Goal: Information Seeking & Learning: Find specific fact

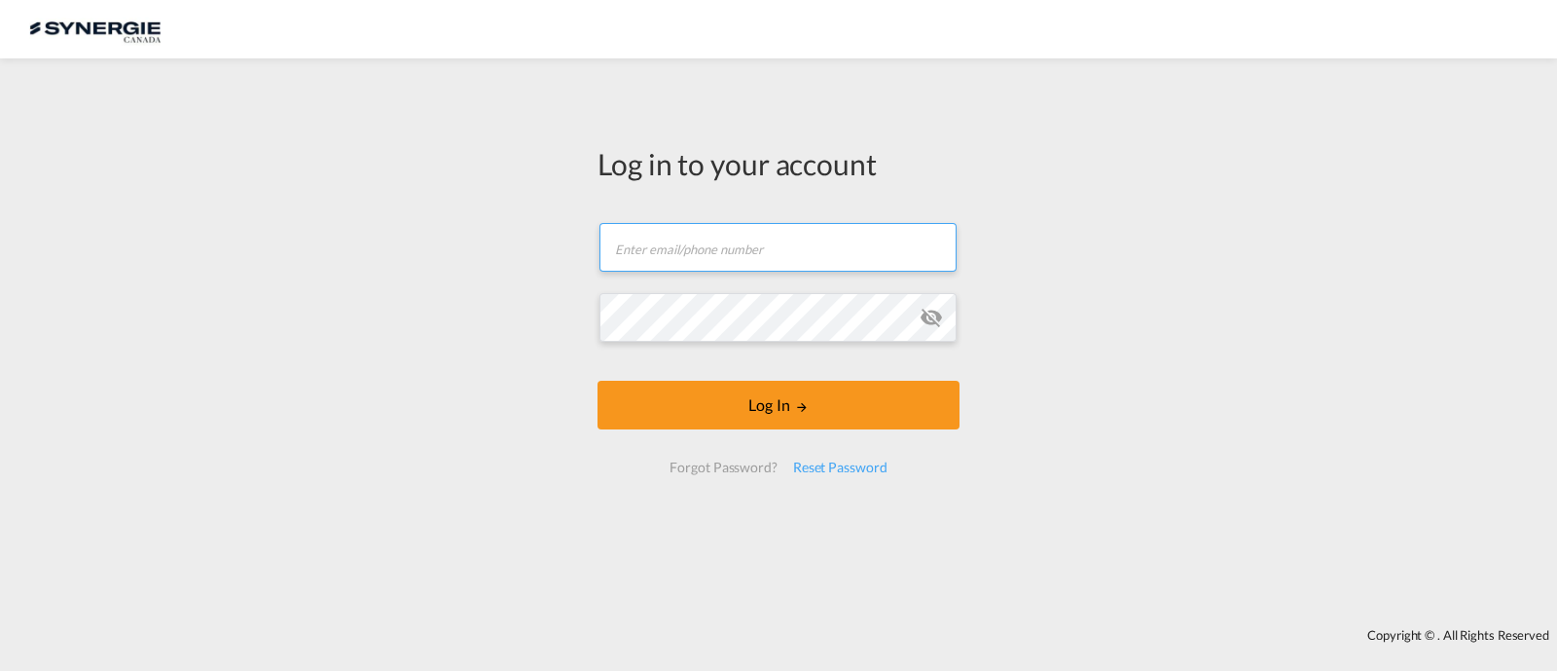
type input "ocean@gosynergie.com"
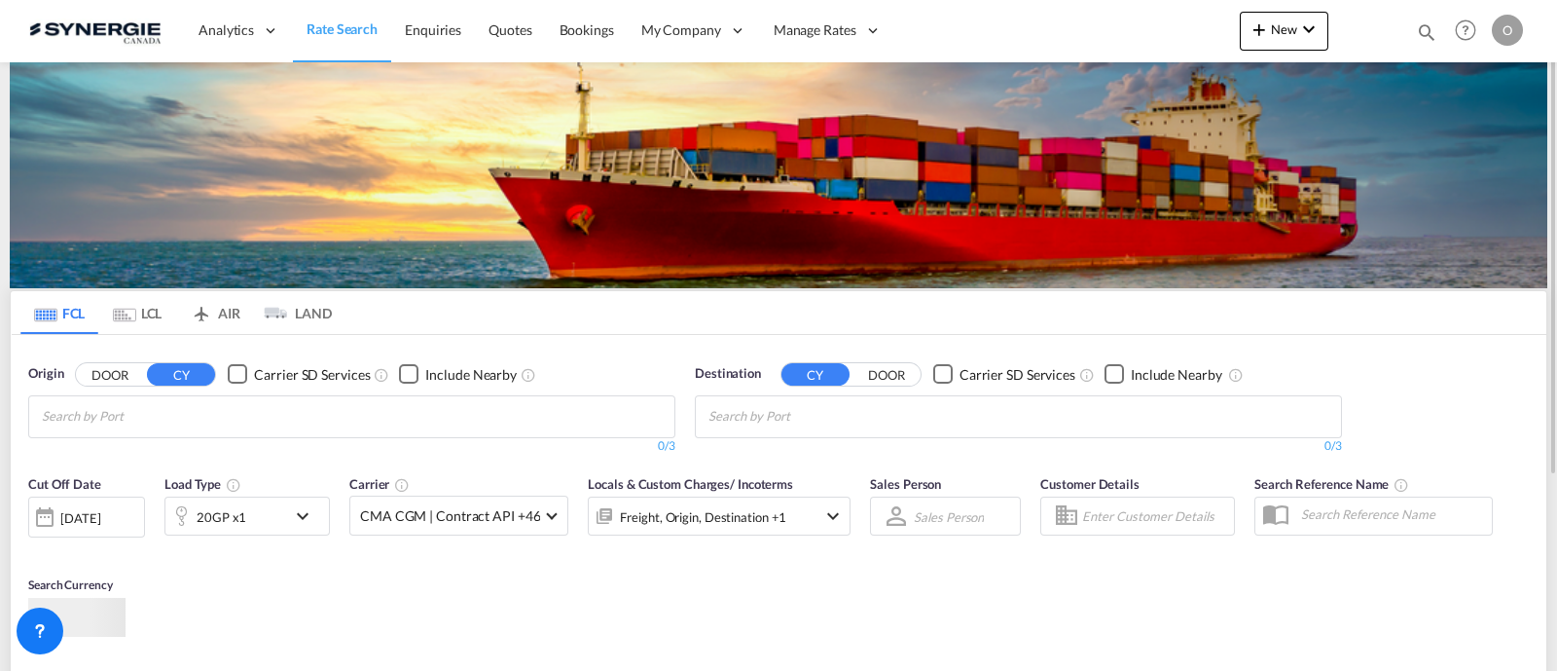
click at [1412, 34] on div "Bookings Quotes Enquiries Help Resources Product Release O My Profile Logout" at bounding box center [1466, 30] width 124 height 60
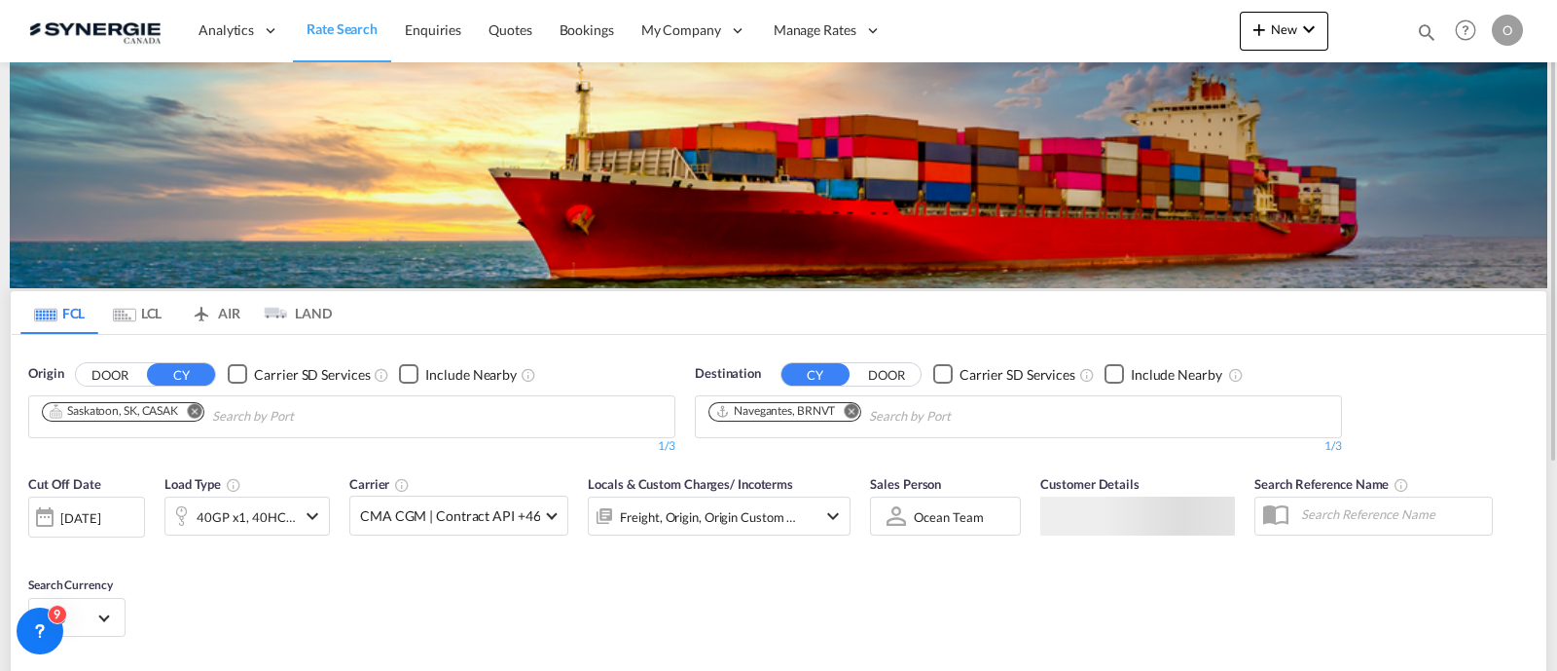
click at [1418, 32] on md-icon "icon-magnify" at bounding box center [1426, 31] width 21 height 21
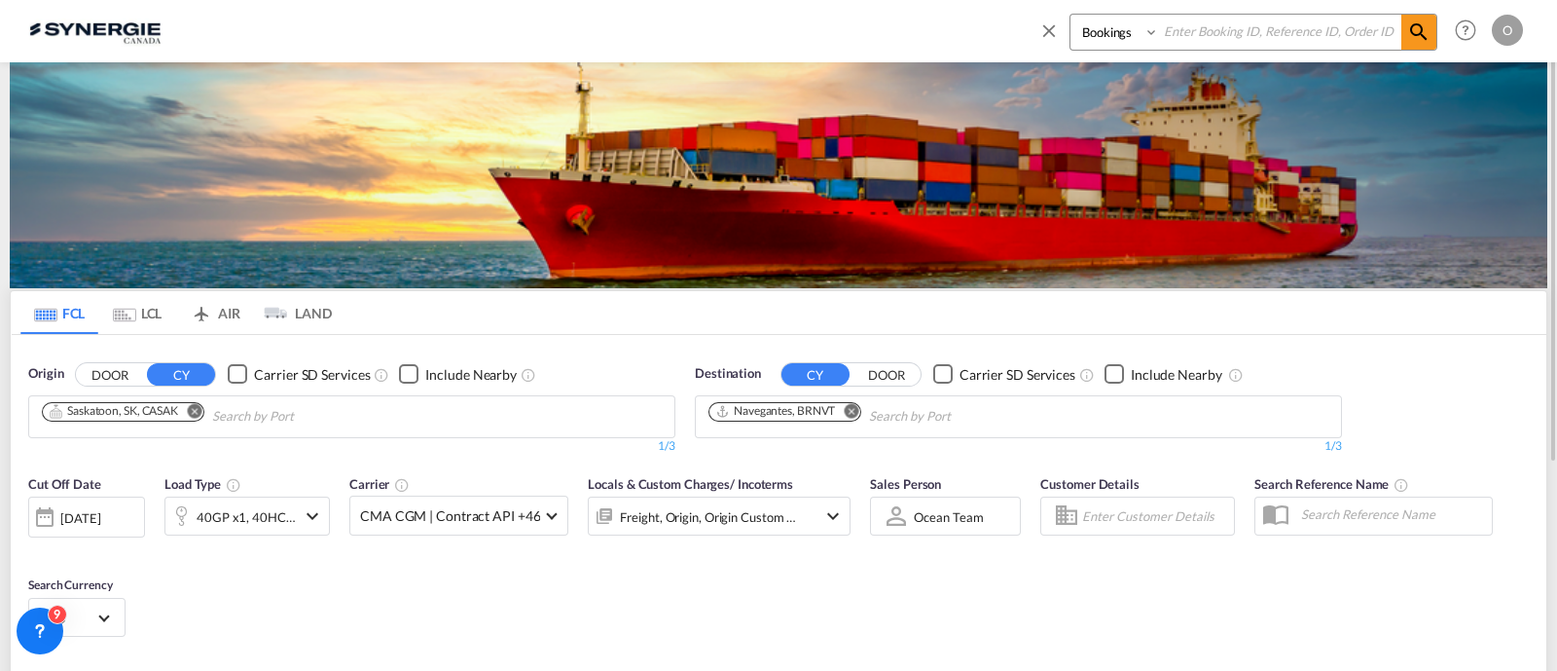
click at [1096, 42] on select "Bookings Quotes Enquiries" at bounding box center [1117, 32] width 92 height 35
select select "Quotes"
click at [1071, 15] on select "Bookings Quotes Enquiries" at bounding box center [1117, 32] width 92 height 35
click at [1215, 34] on input at bounding box center [1280, 32] width 242 height 34
paste input "SYC000014461"
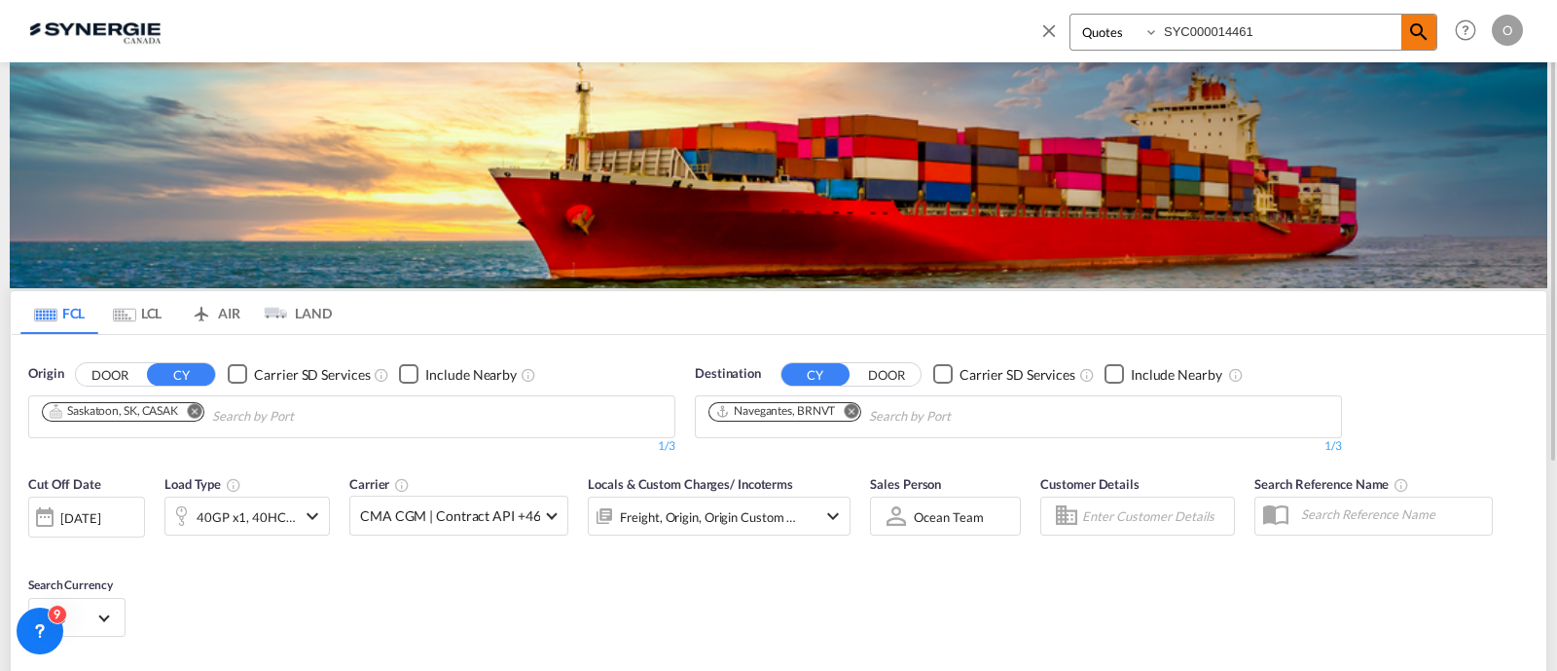
click at [1424, 36] on md-icon "icon-magnify" at bounding box center [1418, 31] width 23 height 23
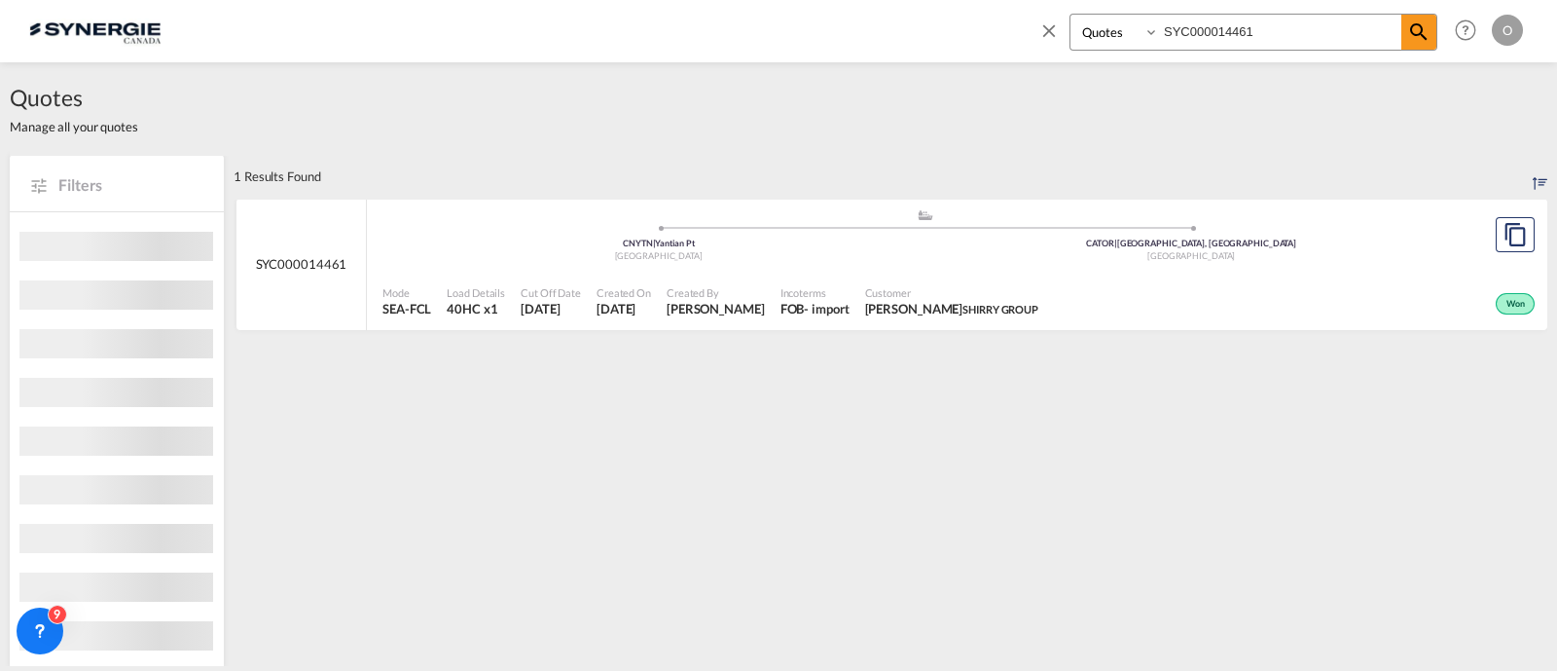
click at [773, 309] on div "Created By Adriana Groposila" at bounding box center [716, 301] width 114 height 49
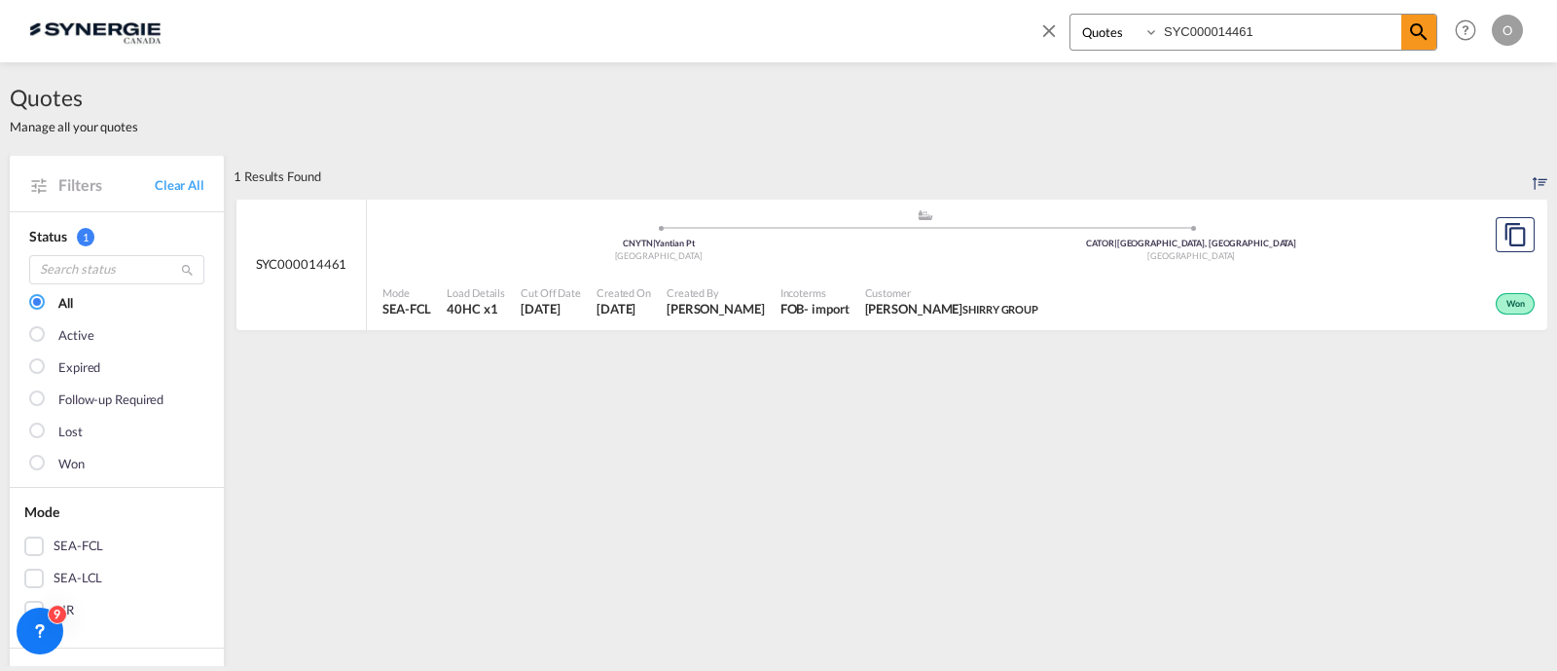
click at [1008, 285] on span "Customer" at bounding box center [952, 292] width 174 height 15
click at [1183, 20] on input "SYC000014461" at bounding box center [1280, 32] width 242 height 34
paste input "999"
click at [1428, 36] on md-icon "icon-magnify" at bounding box center [1418, 31] width 23 height 23
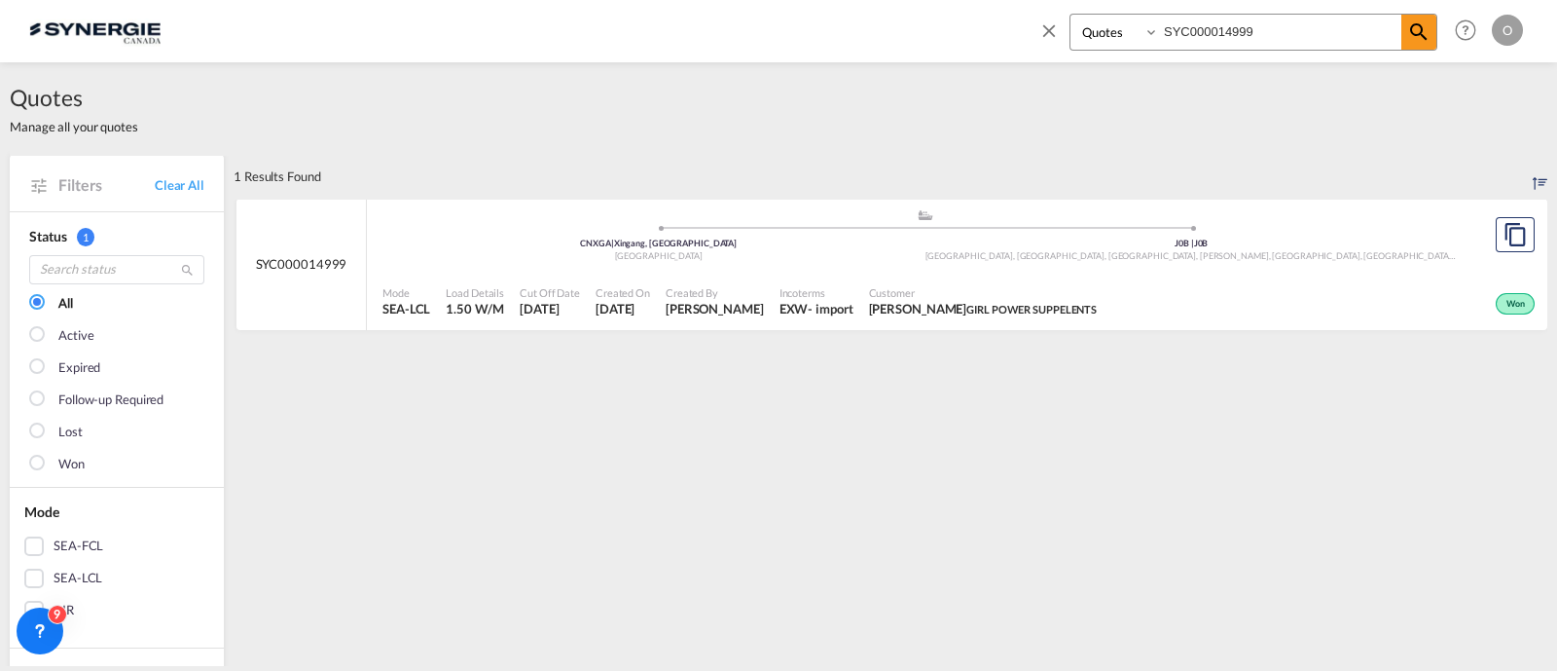
click at [985, 270] on div ".a{fill:#aaa8ad;} .a{fill:#aaa8ad;} CNXGA | Xingang, GD China J0B | J0B Ascot C…" at bounding box center [925, 239] width 1085 height 63
click at [1197, 33] on input "SYC000014999" at bounding box center [1280, 32] width 242 height 34
paste input "5060"
type input "SYC000015060"
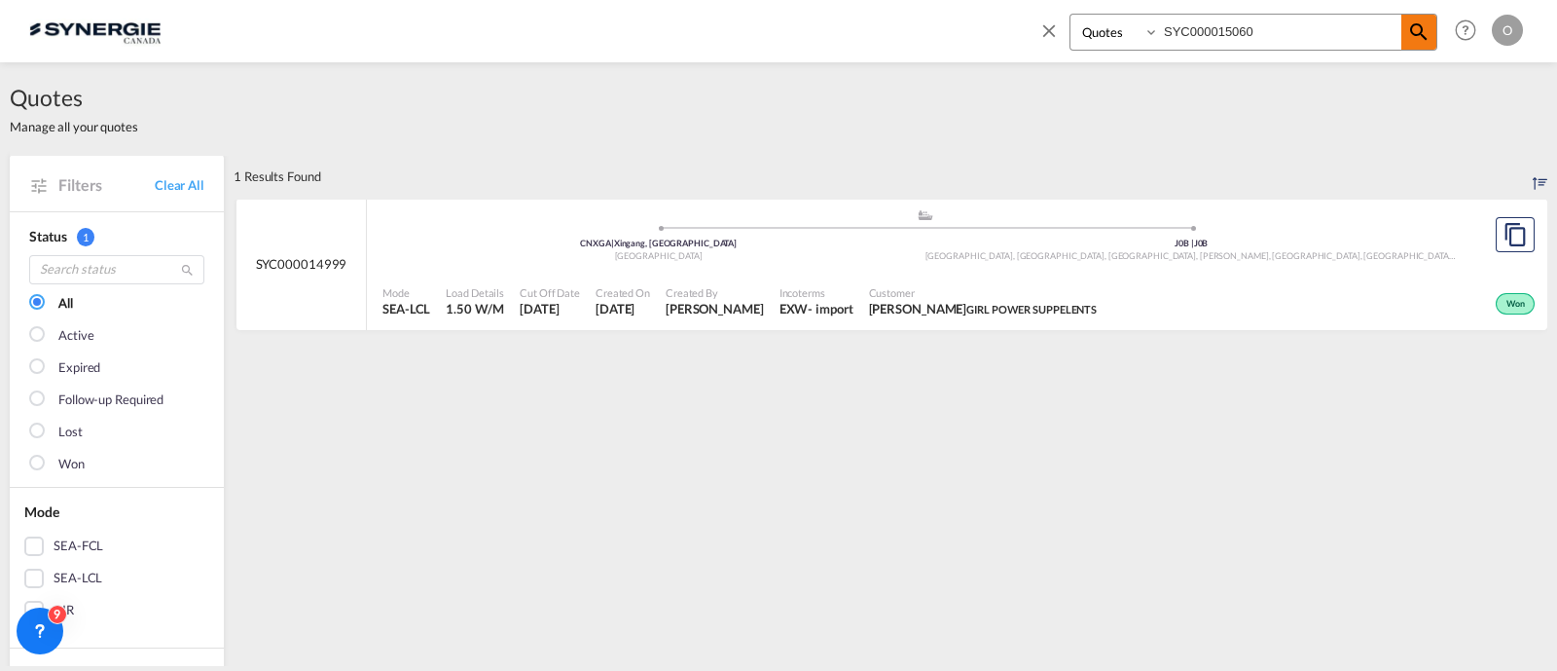
click at [1414, 33] on md-icon "icon-magnify" at bounding box center [1418, 31] width 23 height 23
click at [930, 305] on span "Jessie Vigneau Atlas Medic" at bounding box center [947, 309] width 154 height 18
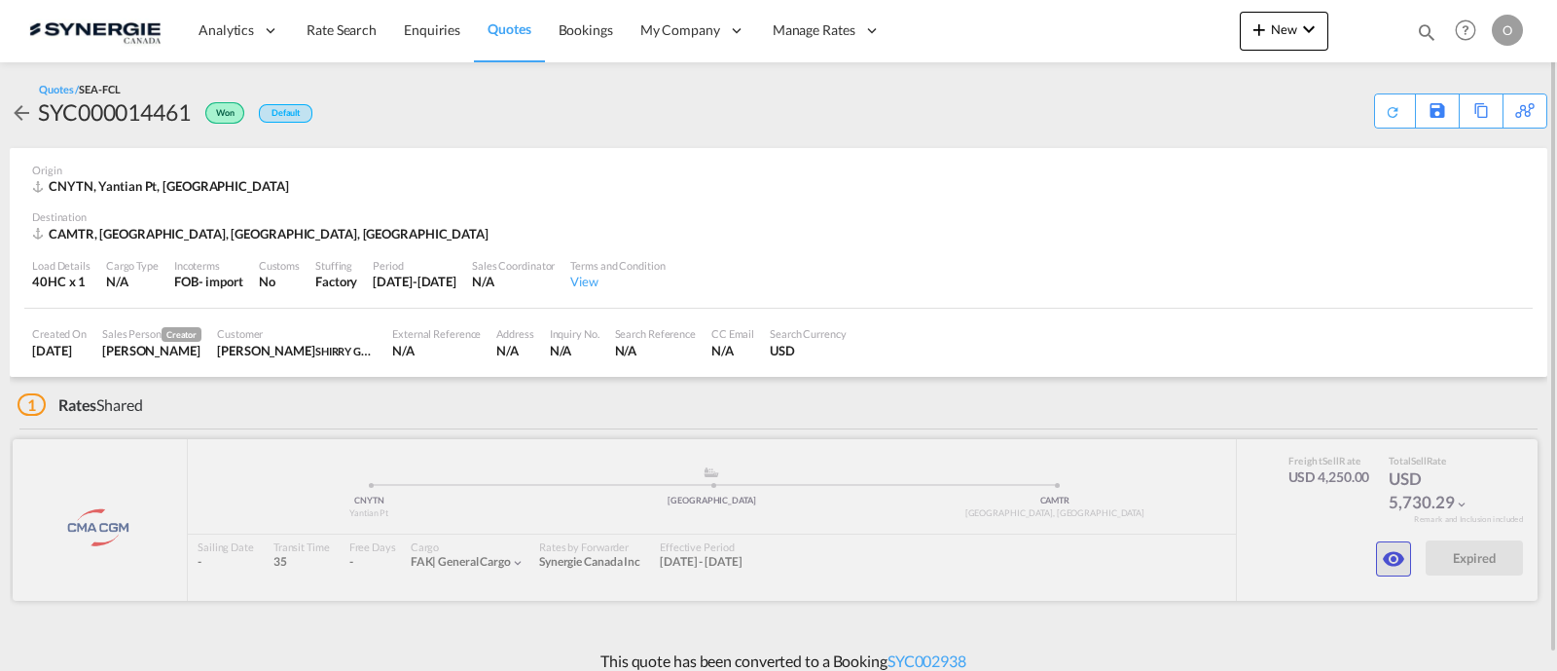
click at [1380, 552] on button "button" at bounding box center [1393, 558] width 35 height 35
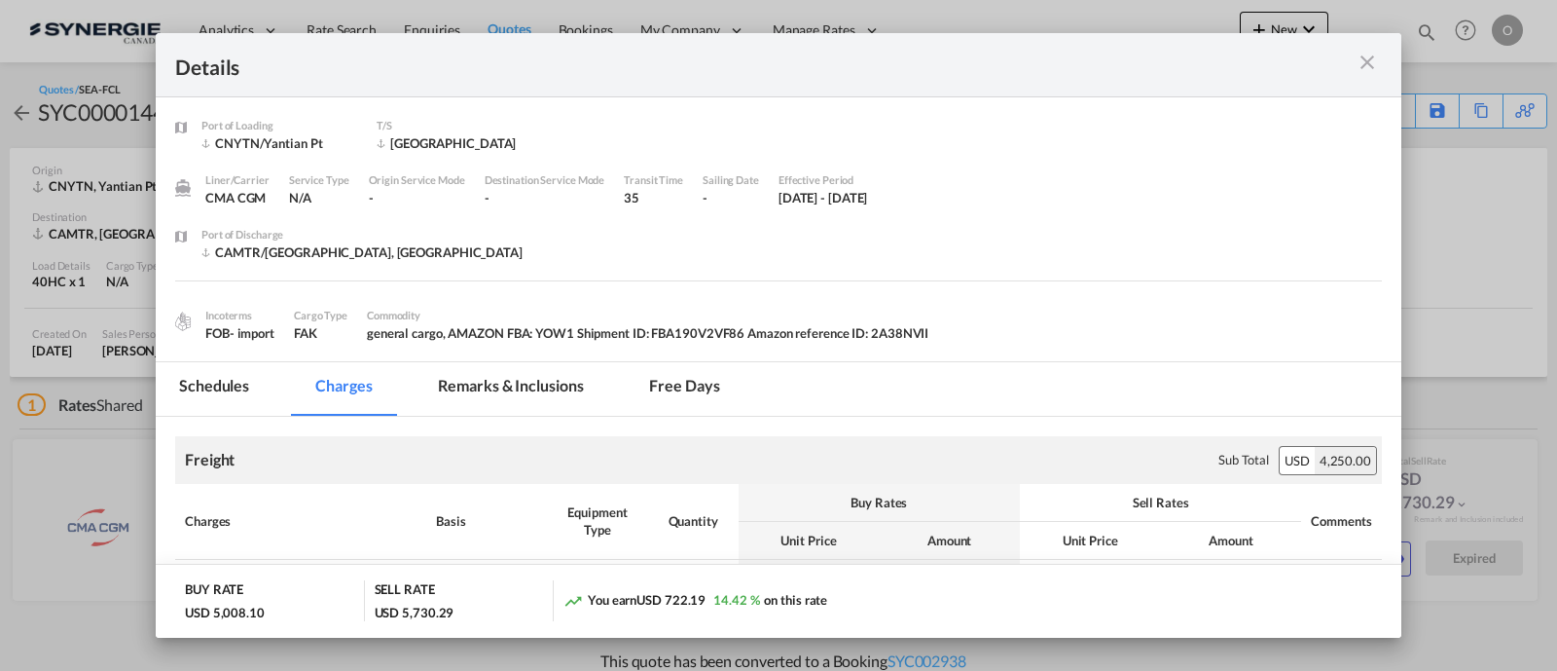
click at [488, 389] on md-tab-item "Remarks & Inclusions" at bounding box center [511, 389] width 192 height 54
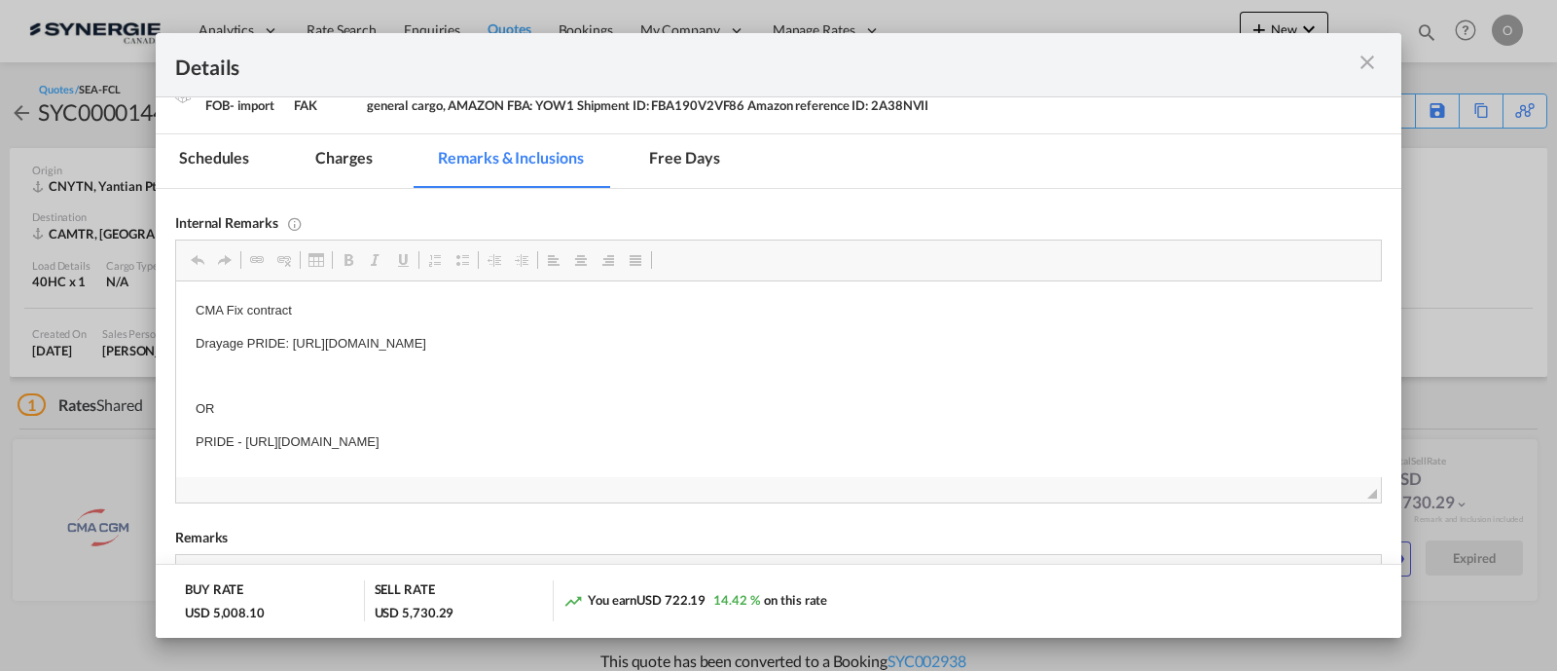
scroll to position [10, 0]
drag, startPoint x: 763, startPoint y: 445, endPoint x: 720, endPoint y: 444, distance: 42.8
drag, startPoint x: 755, startPoint y: 431, endPoint x: 244, endPoint y: 422, distance: 511.1
click at [244, 422] on p "PRIDE - https://app.frontapp.com/open/cnv_qc2lz9r?key=_98peRU0oMu5tl60mSAb5kx9M…" at bounding box center [779, 432] width 1166 height 20
copy p "https://app.frontapp.com/open/cnv_qc2lz9r?key=_98peRU0oMu5tl60mSAb5kx9McFpnnwg"
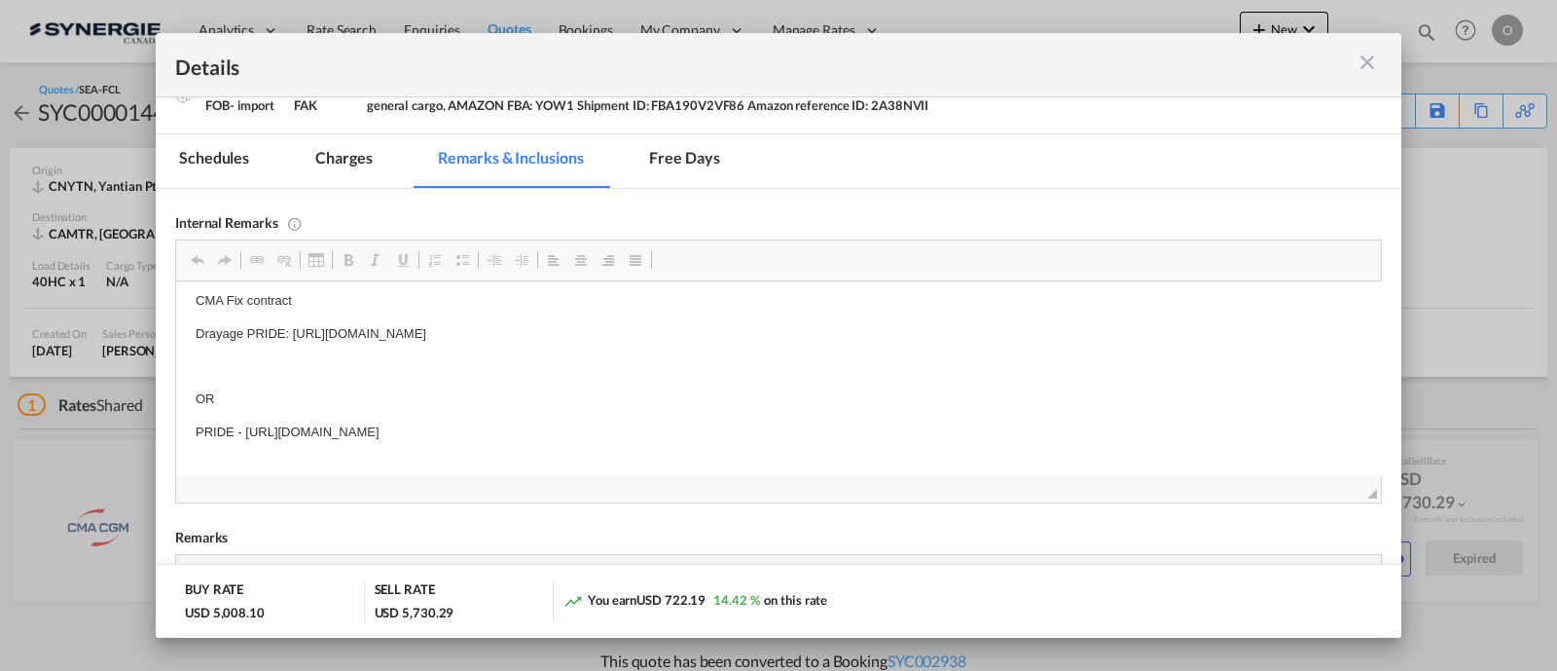
drag, startPoint x: 664, startPoint y: 55, endPoint x: 620, endPoint y: 49, distance: 44.3
click at [852, 54] on div "Details" at bounding box center [718, 65] width 1086 height 24
drag, startPoint x: 587, startPoint y: 42, endPoint x: 734, endPoint y: 47, distance: 147.1
click at [734, 47] on div "Details" at bounding box center [779, 65] width 1246 height 64
drag, startPoint x: 1153, startPoint y: 60, endPoint x: 1180, endPoint y: 57, distance: 26.4
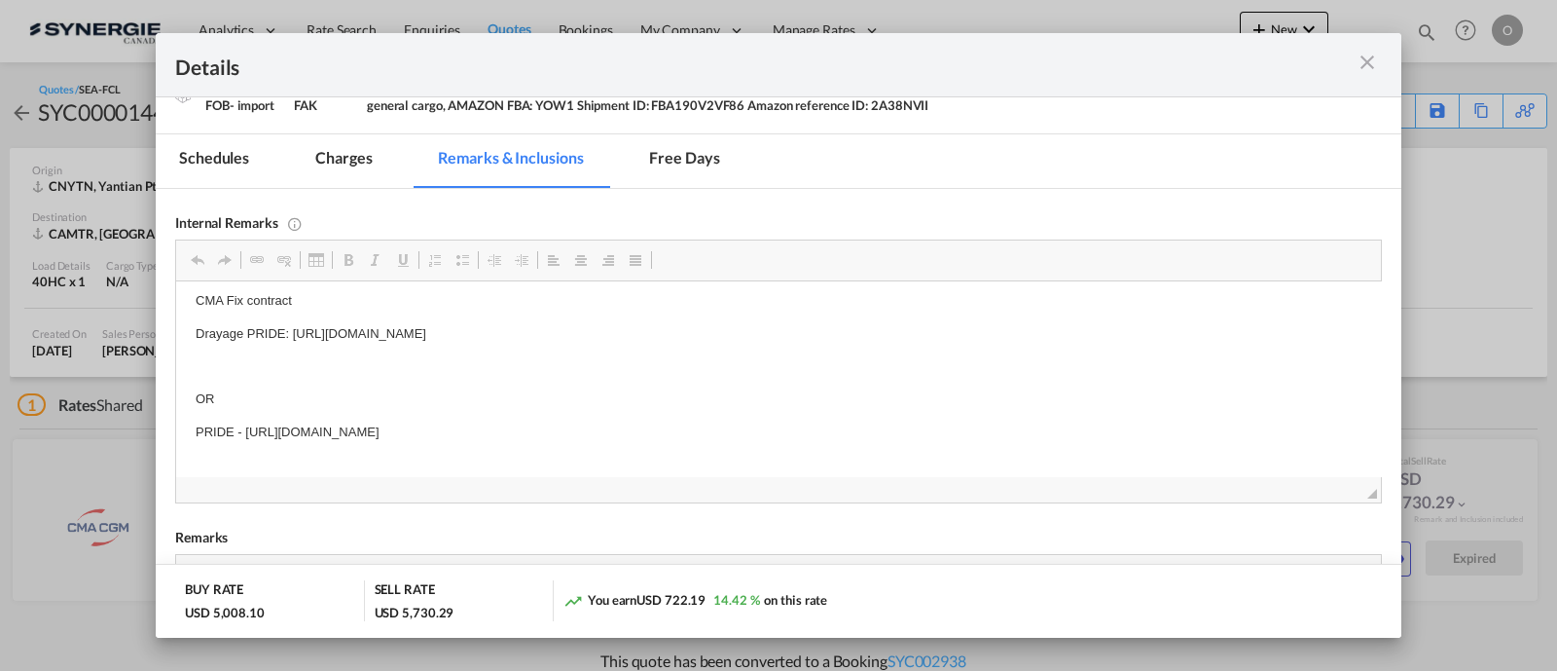
click at [1180, 57] on div "Details" at bounding box center [718, 65] width 1086 height 24
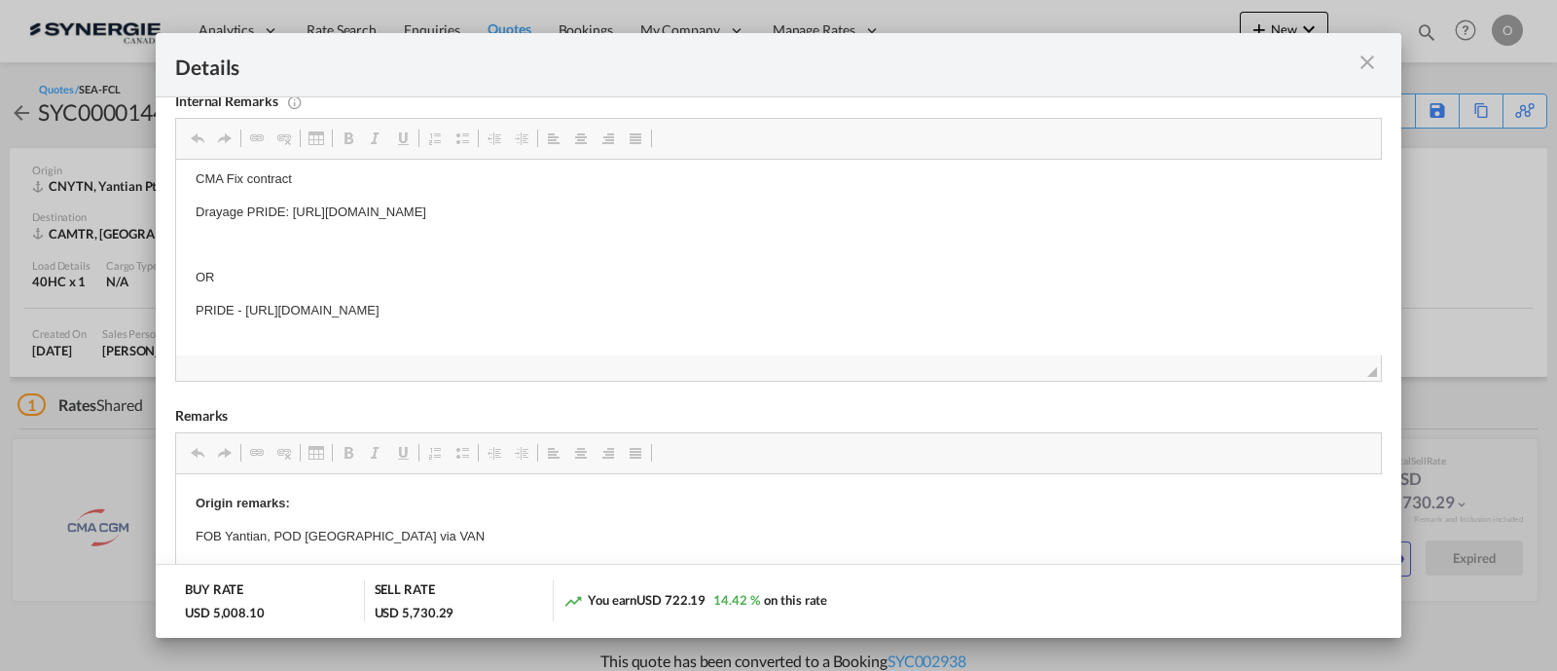
drag, startPoint x: 765, startPoint y: 315, endPoint x: 280, endPoint y: 310, distance: 484.7
drag, startPoint x: 286, startPoint y: 307, endPoint x: 765, endPoint y: 303, distance: 478.9
click at [765, 303] on p "PRIDE - https://app.frontapp.com/open/cnv_qc2lz9r?key=_98peRU0oMu5tl60mSAb5kx9M…" at bounding box center [779, 311] width 1166 height 20
copy p "https://app.frontapp.com/open/cnv_qc2lz9r?key=_98peRU0oMu5tl60mSAb5kx9McFpnnwg"
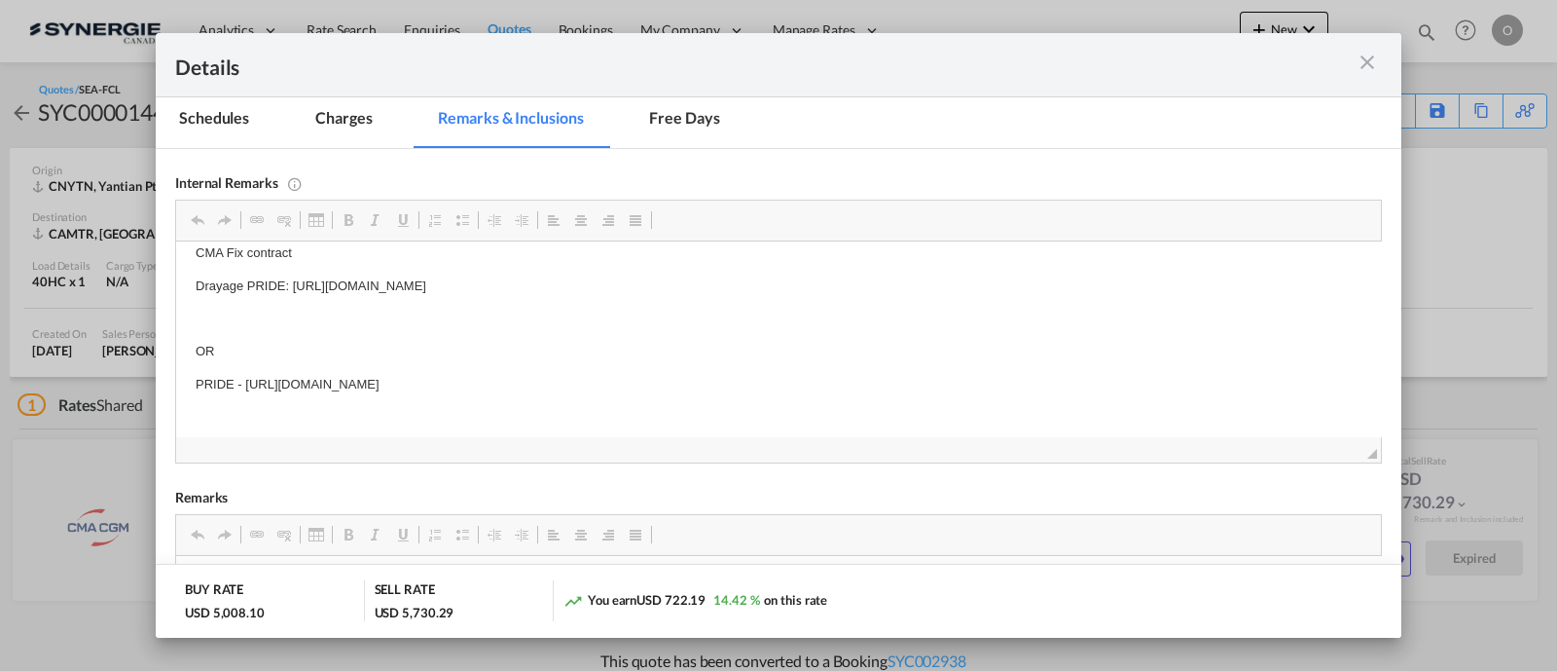
scroll to position [0, 0]
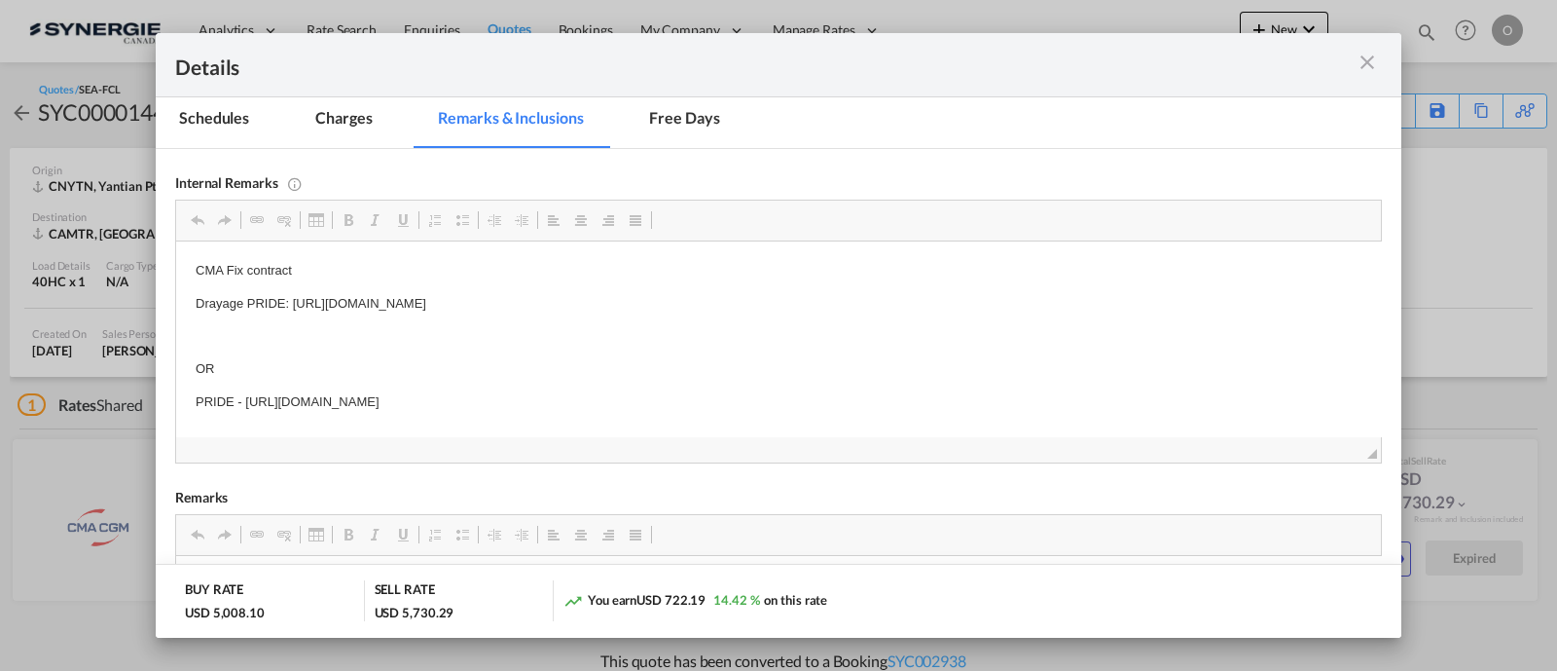
click at [357, 111] on md-tab-item "Charges" at bounding box center [343, 121] width 103 height 54
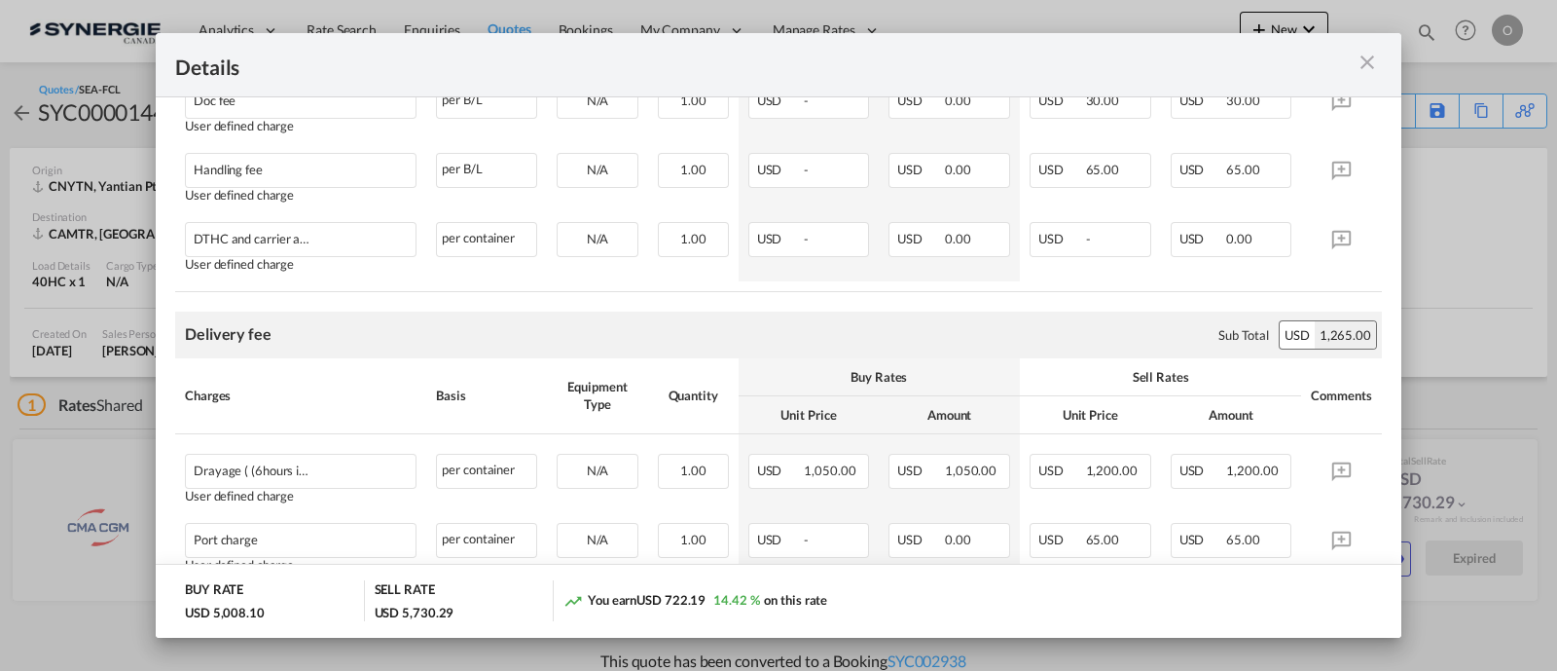
scroll to position [795, 0]
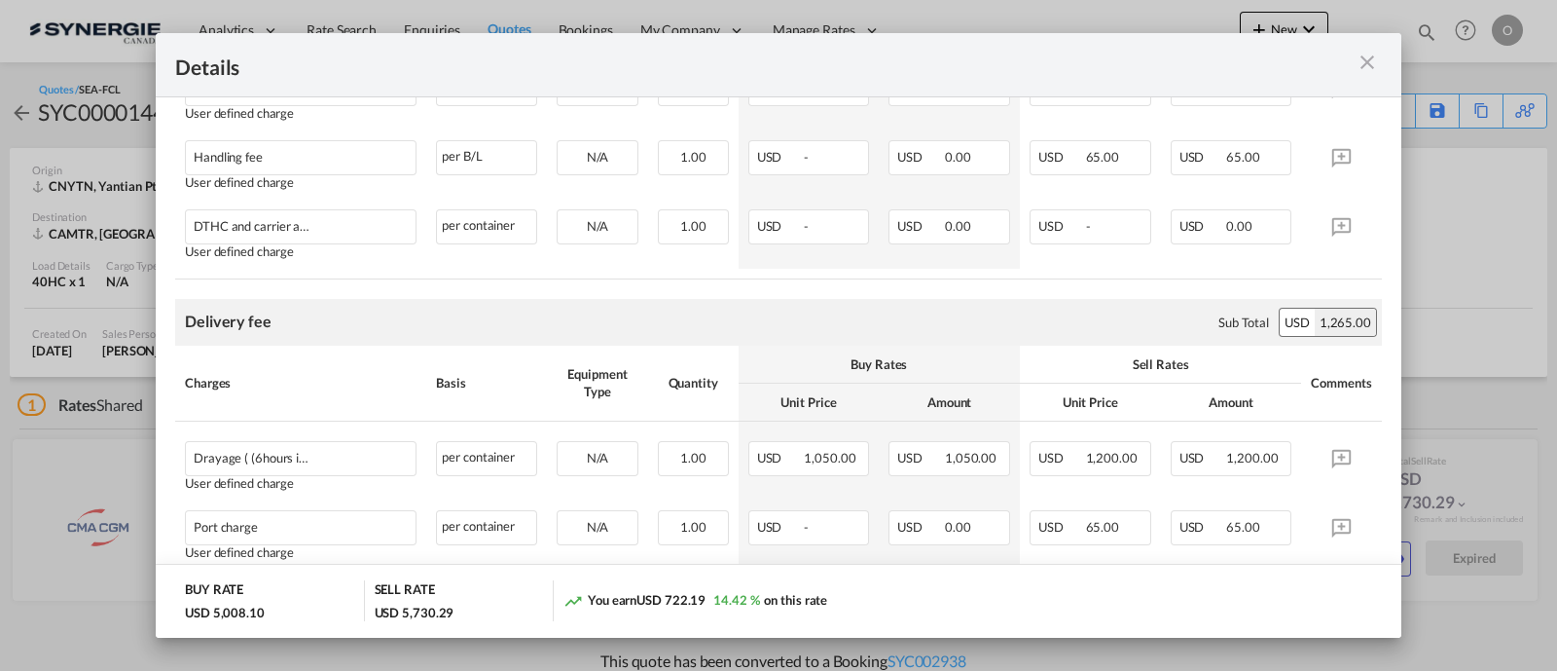
click at [1367, 66] on md-icon "icon-close m-3 fg-AAA8AD cursor" at bounding box center [1367, 62] width 23 height 23
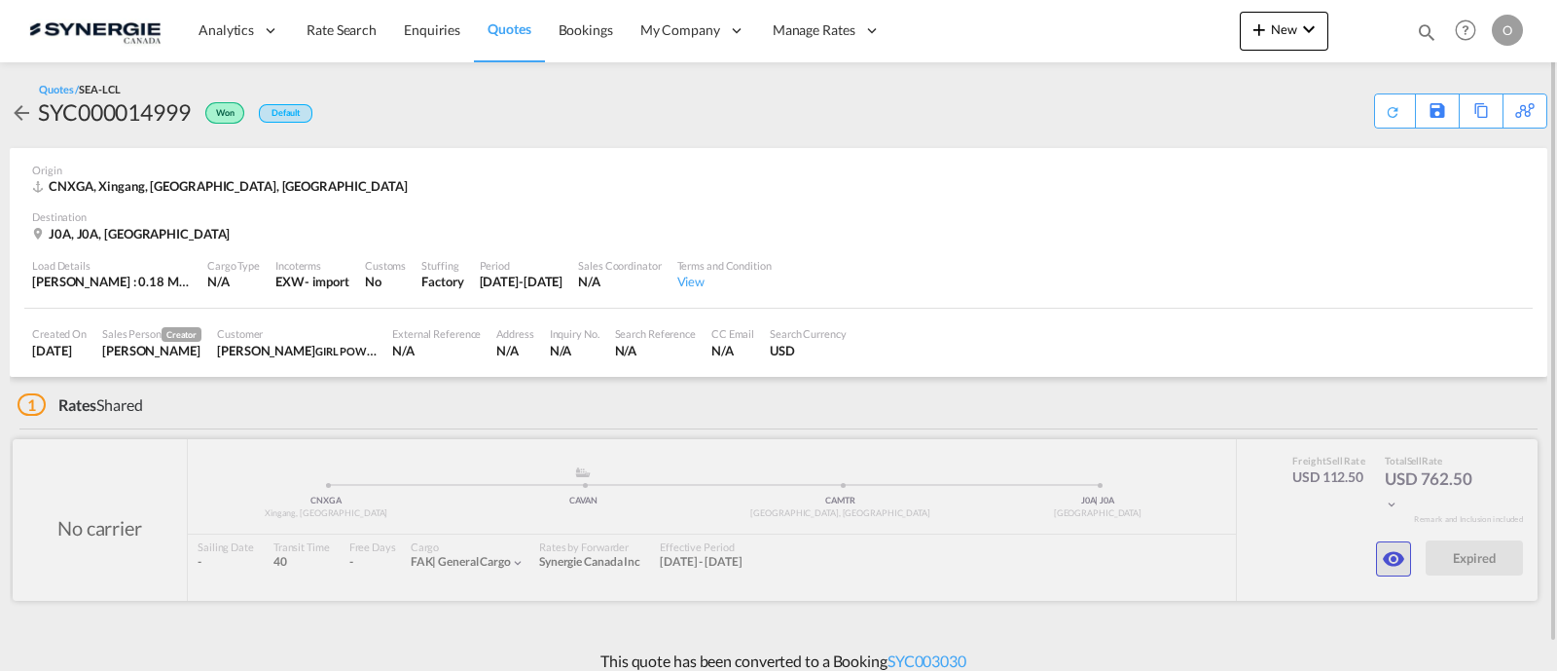
click at [1377, 543] on div "No carrier added by you .a{fill:#aaa8ad;} .a{fill:#aaa8ad;} CNXGA Xingang, [PER…" at bounding box center [775, 520] width 1525 height 162
click at [1378, 546] on button "button" at bounding box center [1393, 558] width 35 height 35
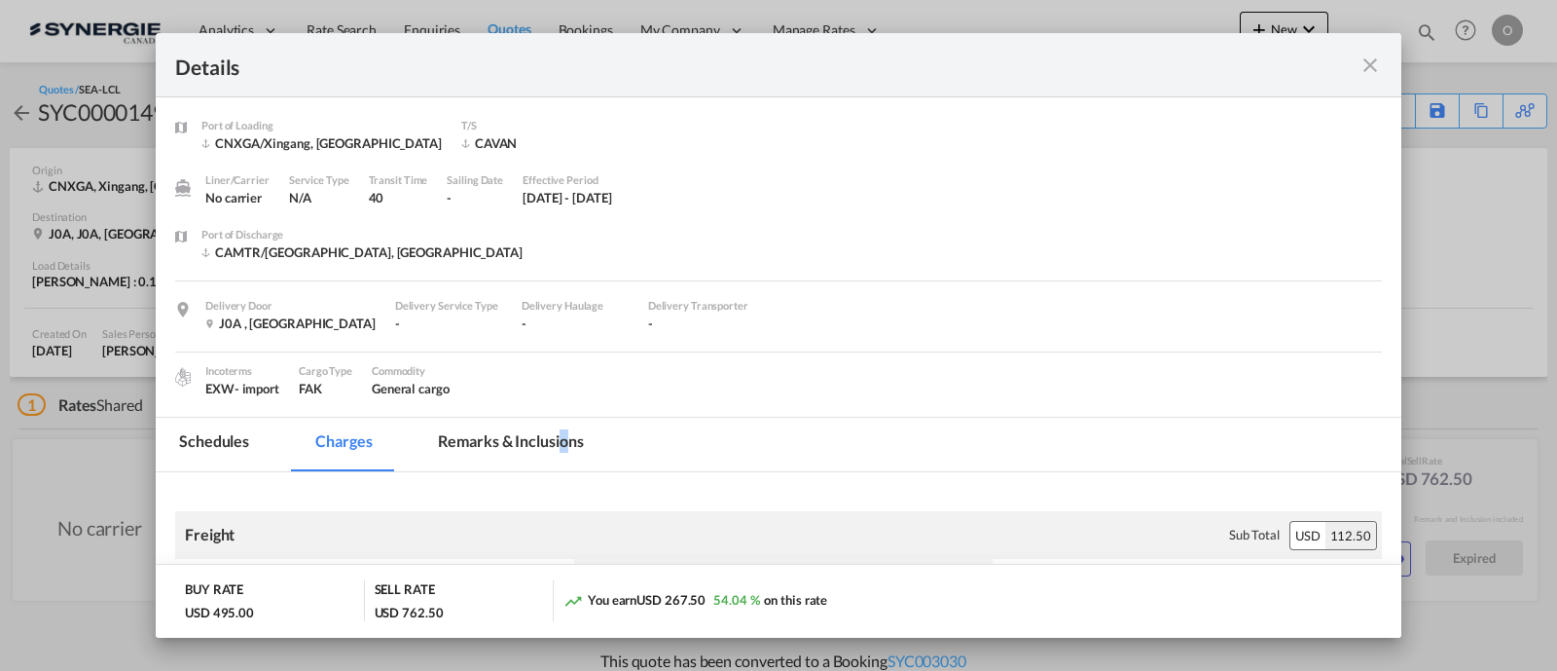
click at [563, 429] on md-tab-item "Remarks & Inclusions" at bounding box center [511, 445] width 192 height 54
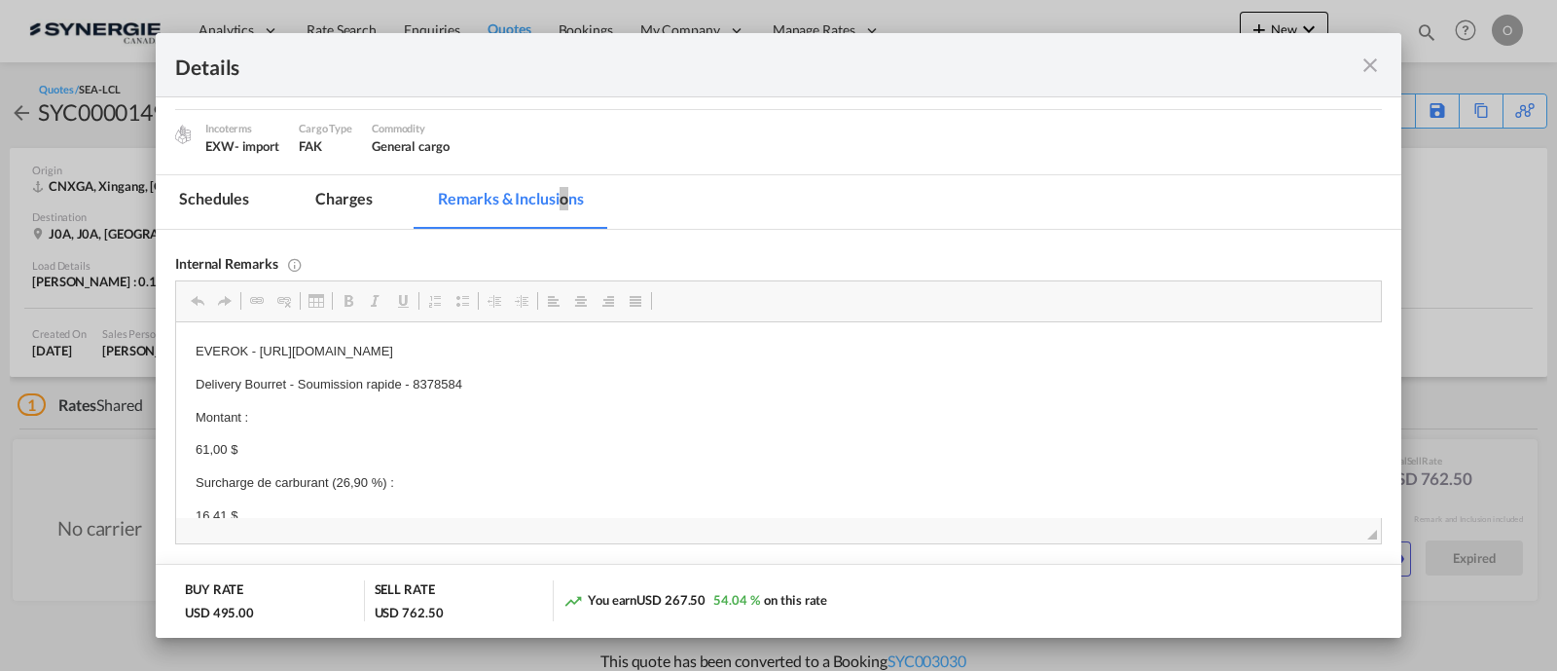
scroll to position [19, 0]
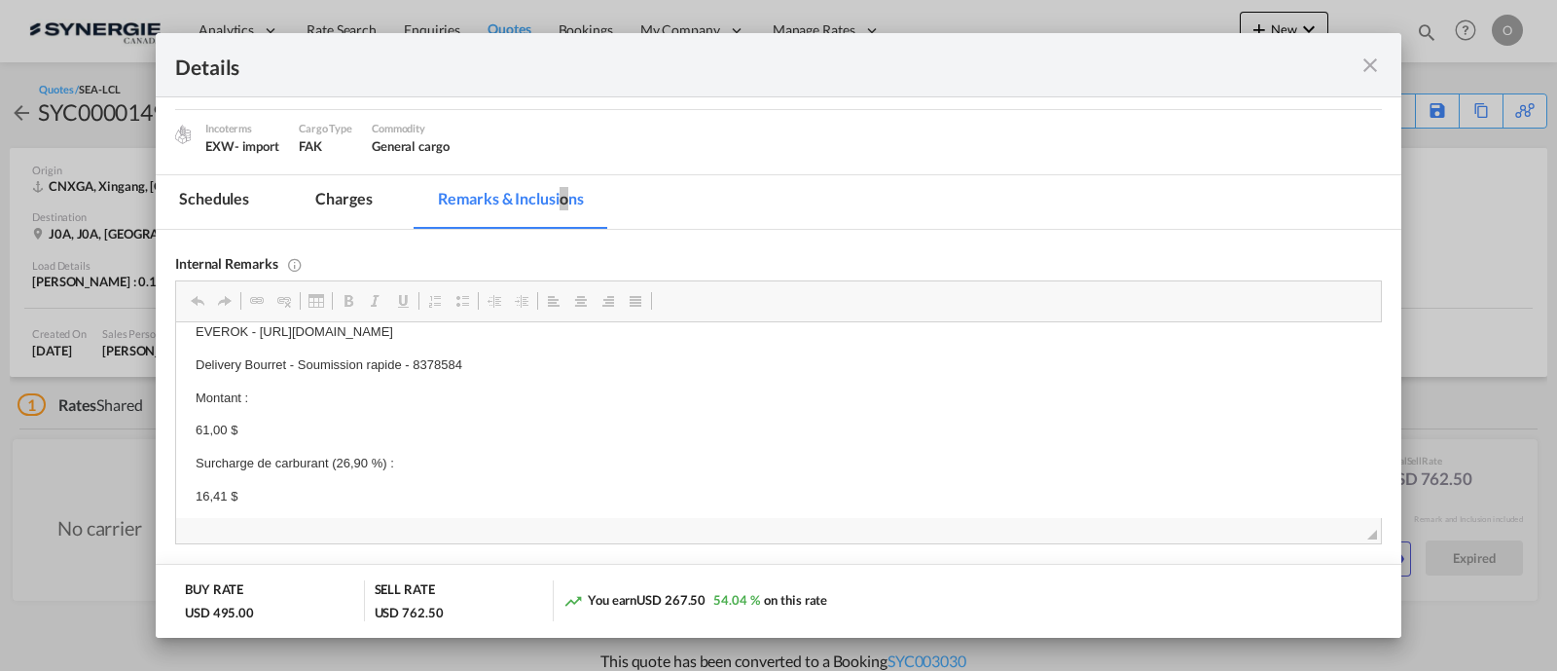
drag, startPoint x: 463, startPoint y: 386, endPoint x: 436, endPoint y: 388, distance: 27.3
drag, startPoint x: 460, startPoint y: 366, endPoint x: 300, endPoint y: 362, distance: 160.6
click at [300, 362] on p "Delivery Bourret - Soumission rapide - 8378584" at bounding box center [779, 365] width 1166 height 20
copy p "Soumission rapide - 8378584"
drag, startPoint x: 1373, startPoint y: 64, endPoint x: 1371, endPoint y: 53, distance: 11.8
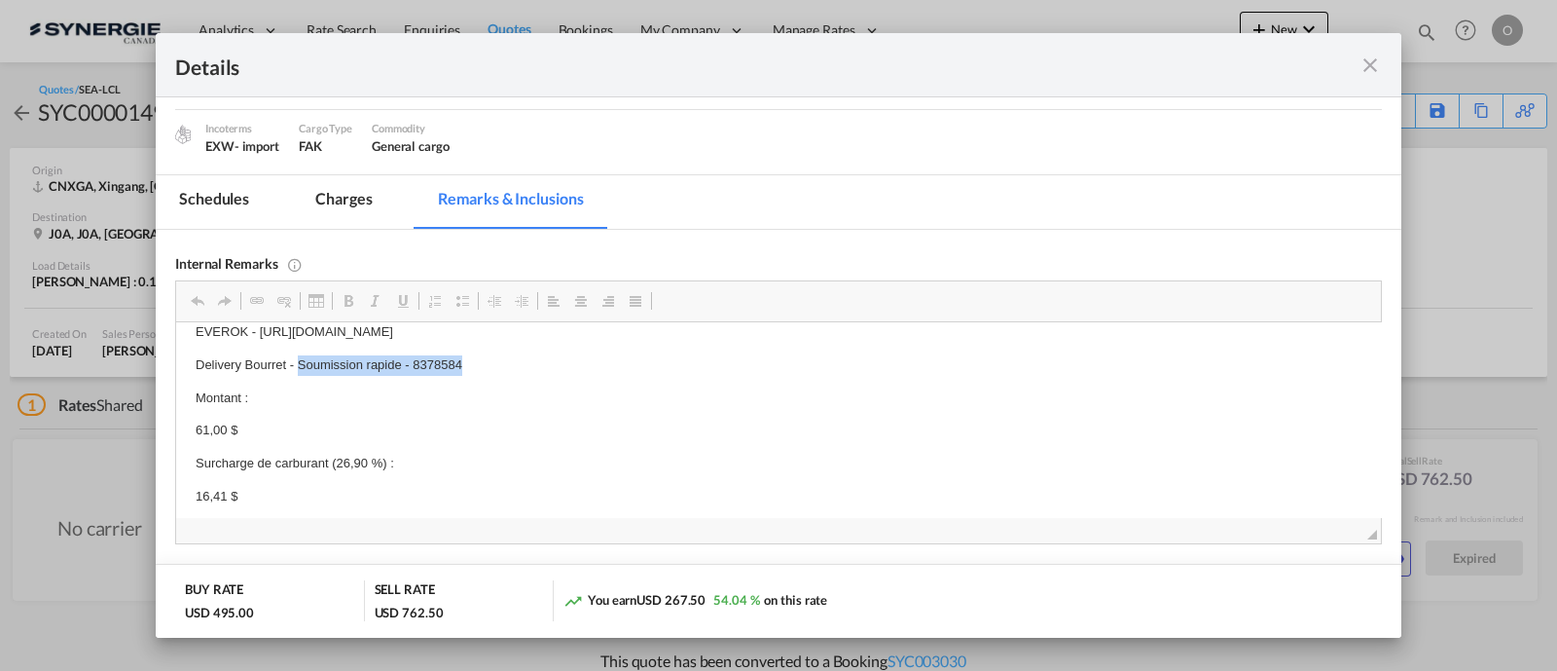
click at [1373, 64] on md-icon "icon-close fg-AAA8AD m-0 cursor" at bounding box center [1370, 65] width 23 height 23
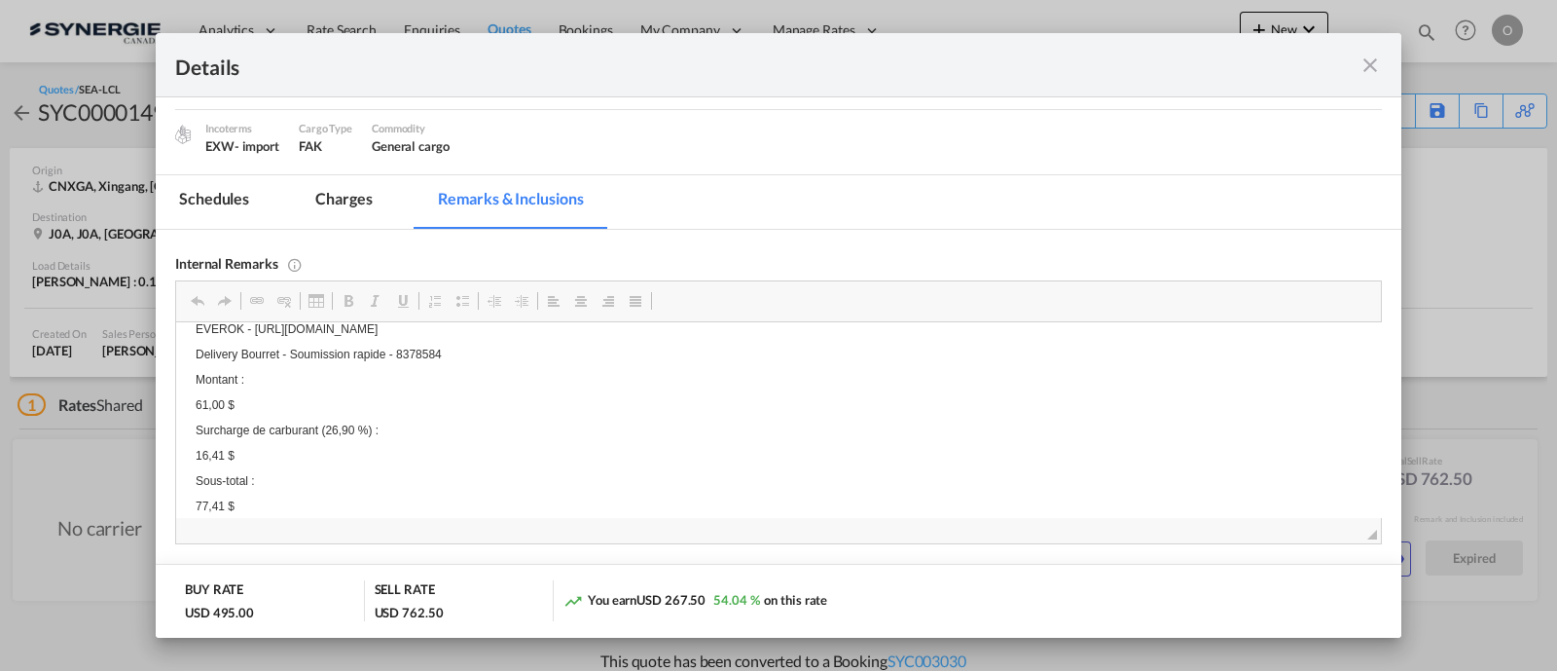
scroll to position [146, 0]
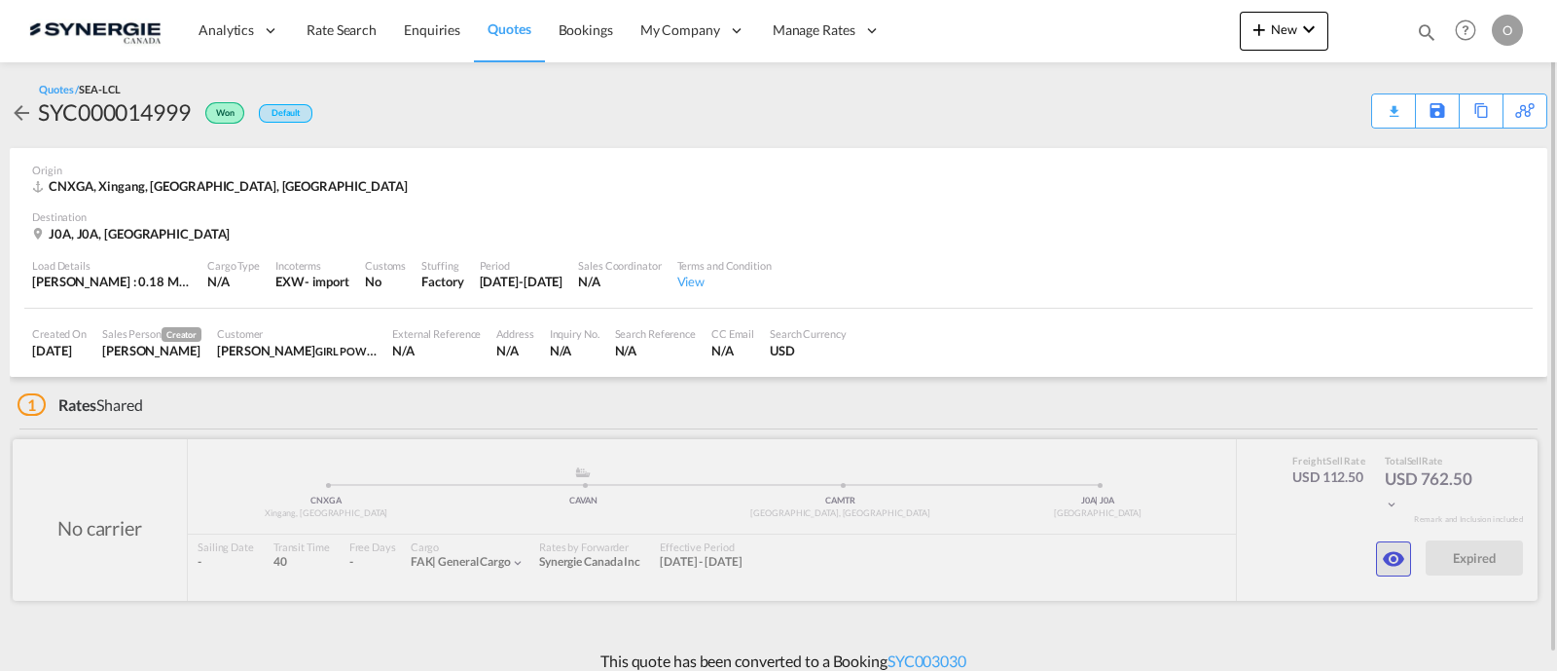
click at [1379, 548] on button "button" at bounding box center [1393, 558] width 35 height 35
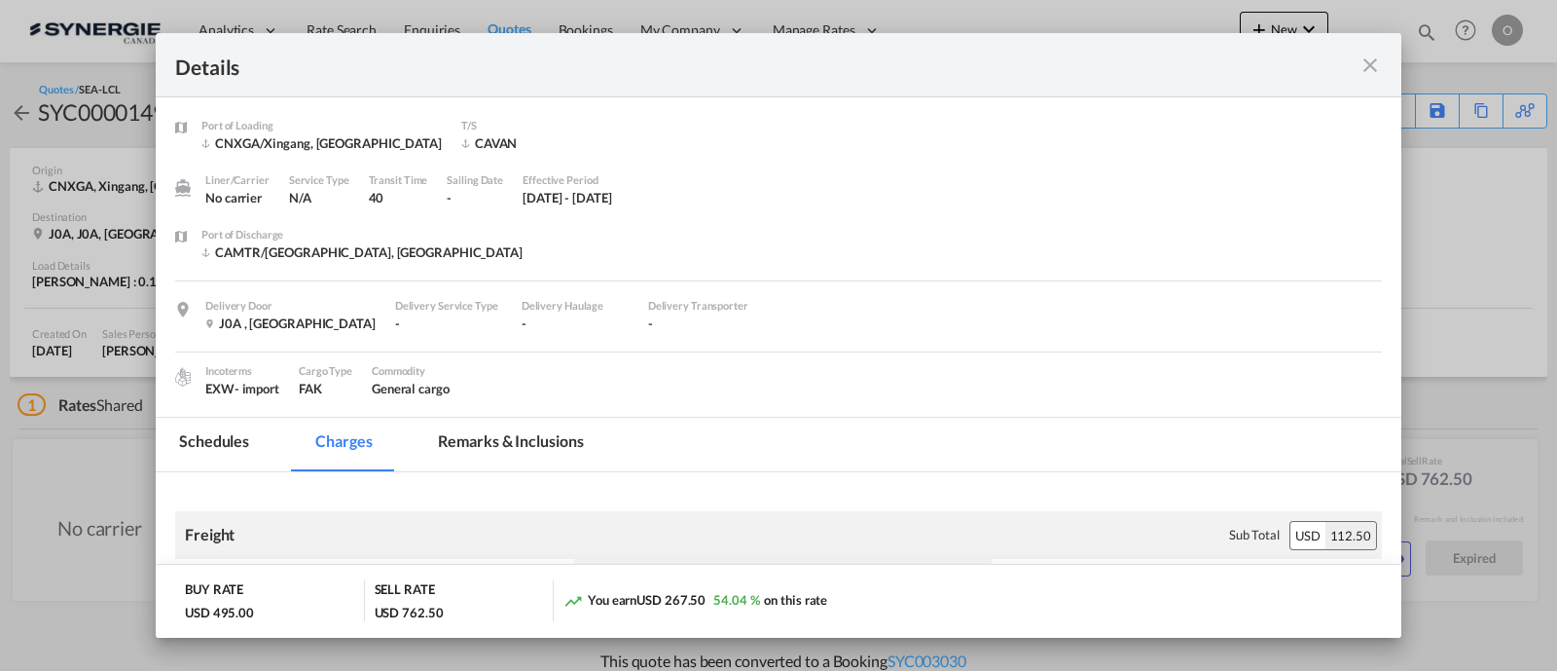
click at [549, 439] on md-tab-item "Remarks & Inclusions" at bounding box center [511, 445] width 192 height 54
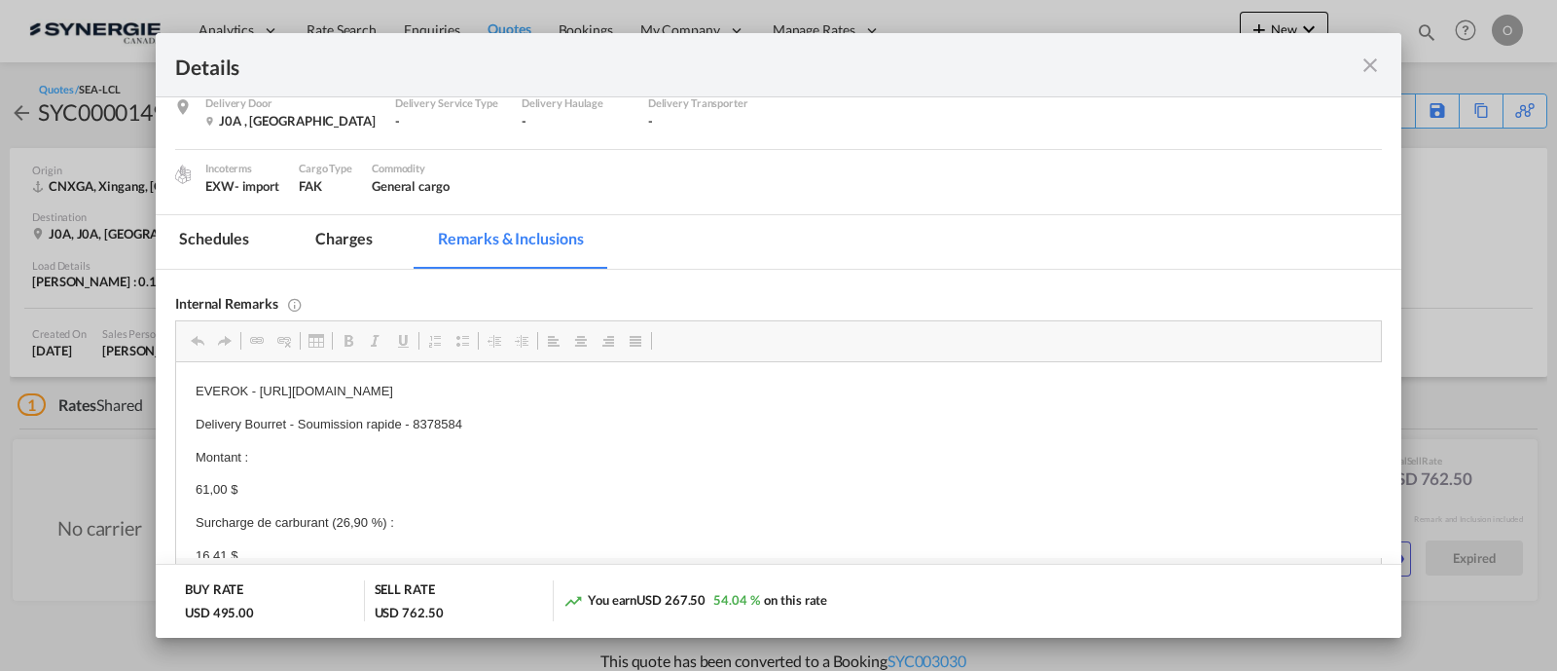
scroll to position [19, 0]
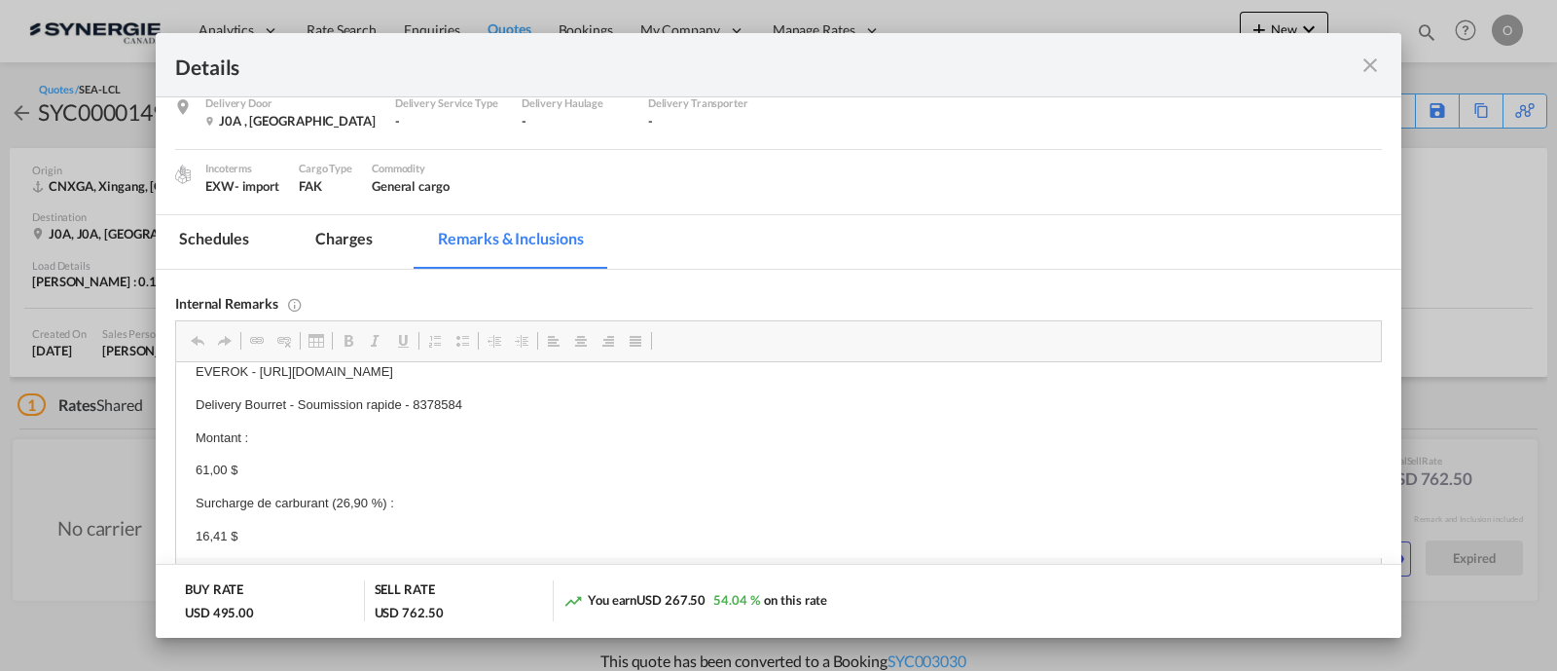
drag, startPoint x: 466, startPoint y: 428, endPoint x: 322, endPoint y: 419, distance: 144.3
drag, startPoint x: 291, startPoint y: 407, endPoint x: 464, endPoint y: 402, distance: 173.3
click at [464, 402] on p "Delivery Bourret - Soumission rapide - 8378584" at bounding box center [779, 405] width 1166 height 20
copy p "- Soumission rapide - 8378584"
click at [1367, 66] on md-icon "icon-close fg-AAA8AD m-0 cursor" at bounding box center [1370, 65] width 23 height 23
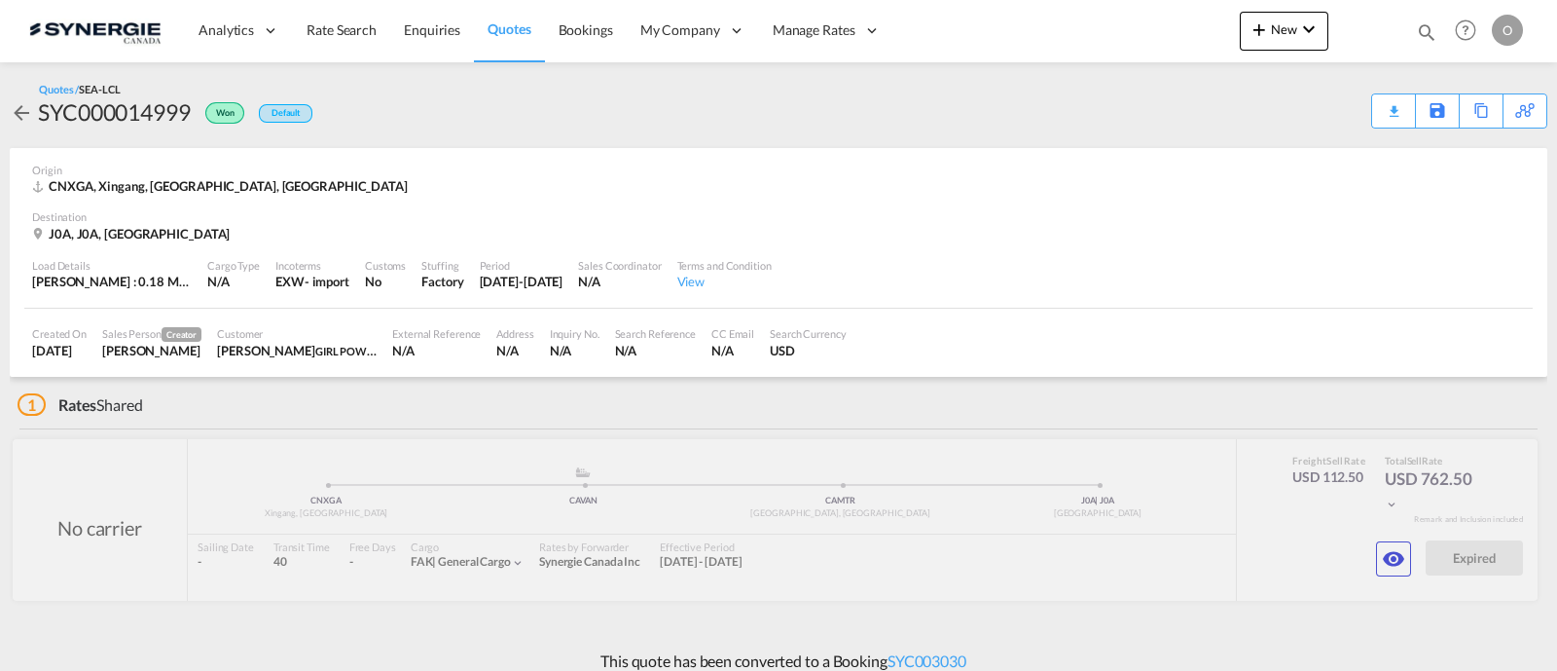
scroll to position [146, 0]
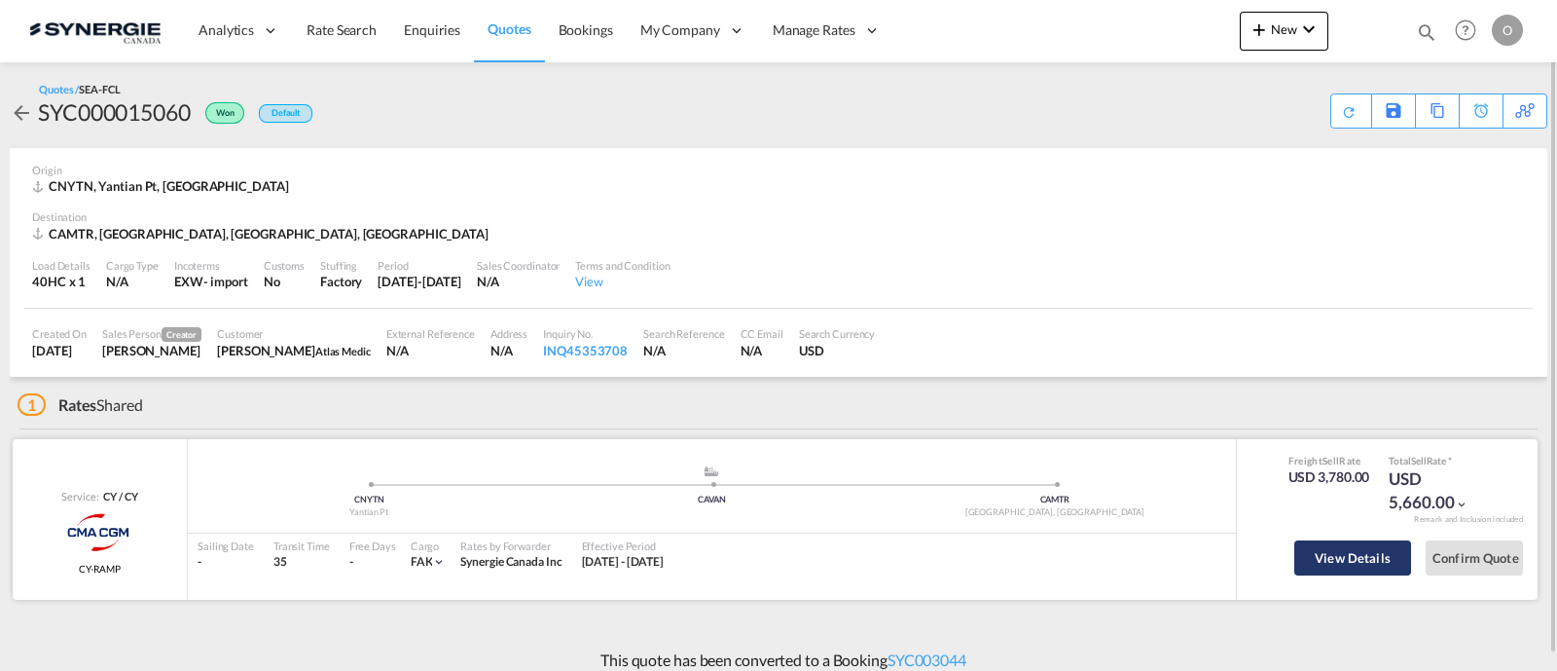
click at [1347, 565] on button "View Details" at bounding box center [1353, 557] width 117 height 35
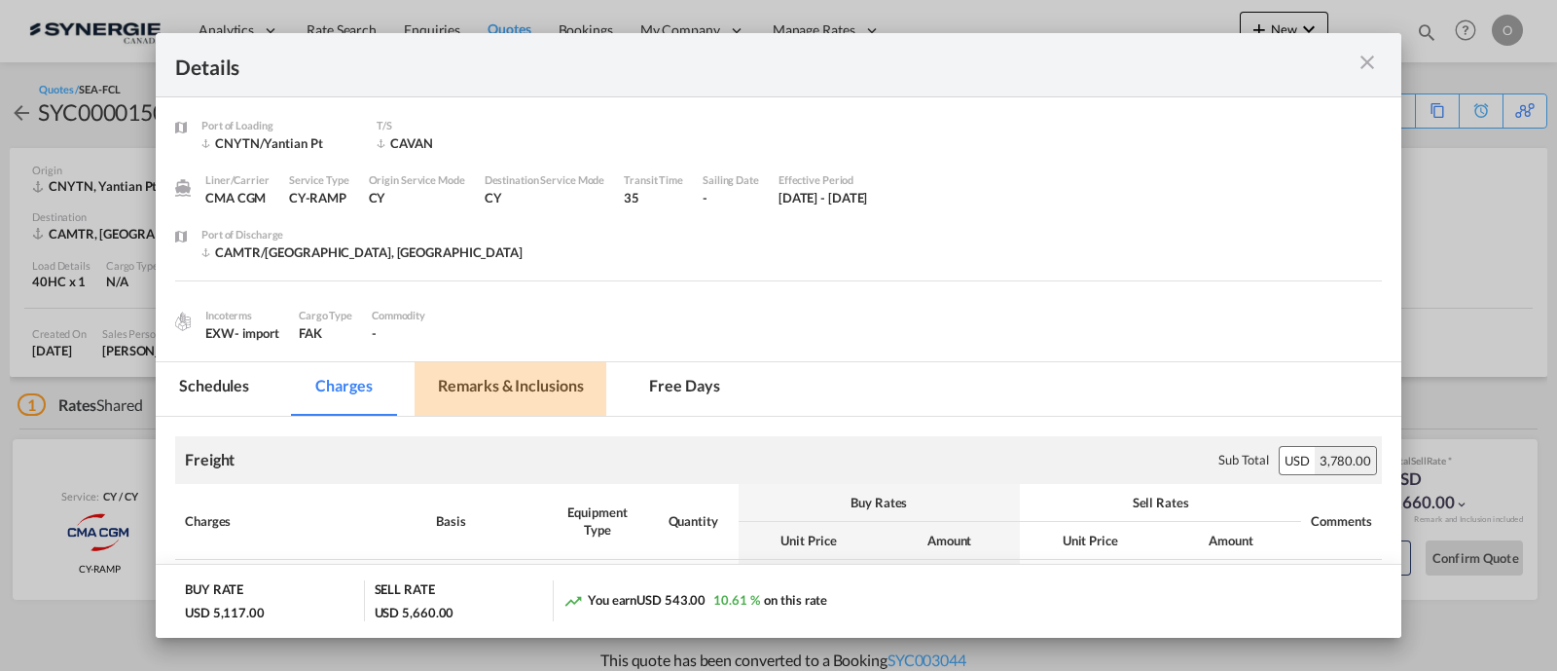
click at [482, 384] on md-tab-item "Remarks & Inclusions" at bounding box center [511, 389] width 192 height 54
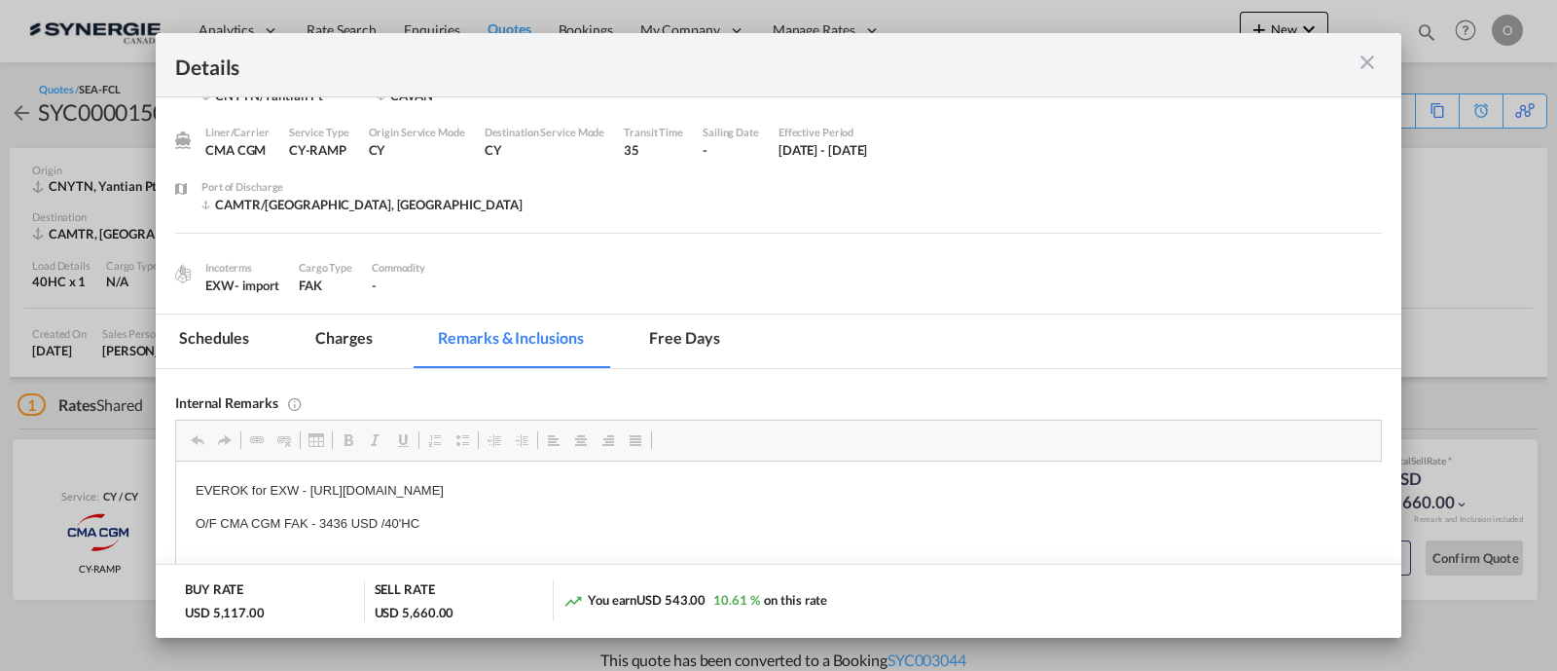
scroll to position [24, 0]
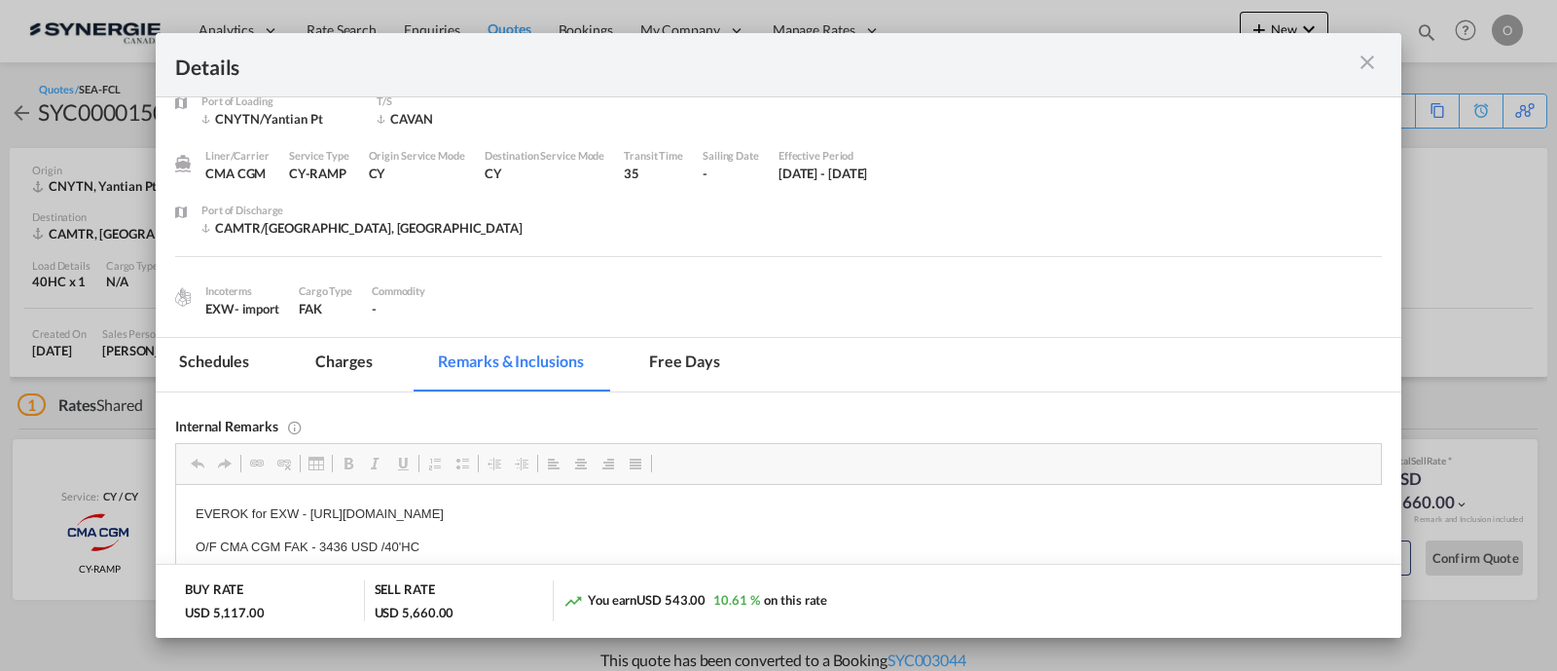
click at [346, 357] on md-tab-item "Charges" at bounding box center [343, 365] width 103 height 54
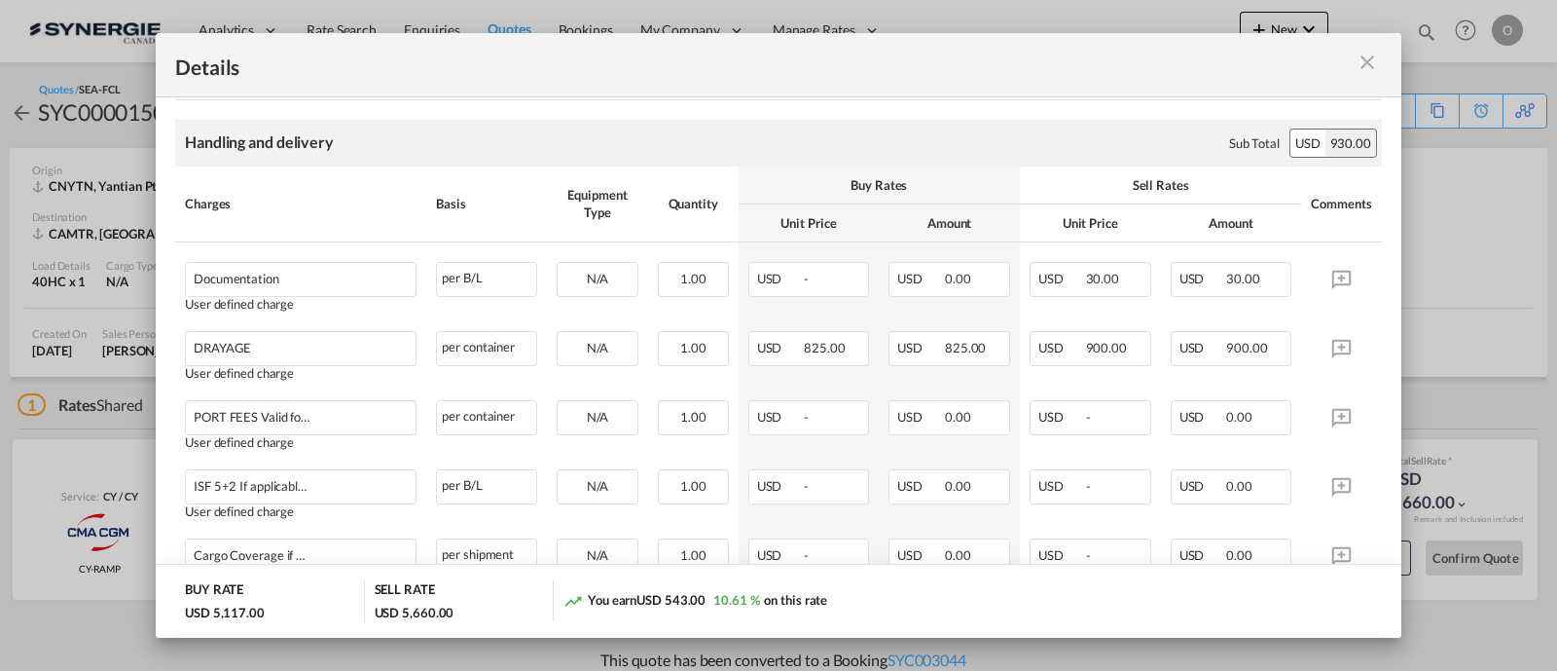
scroll to position [744, 0]
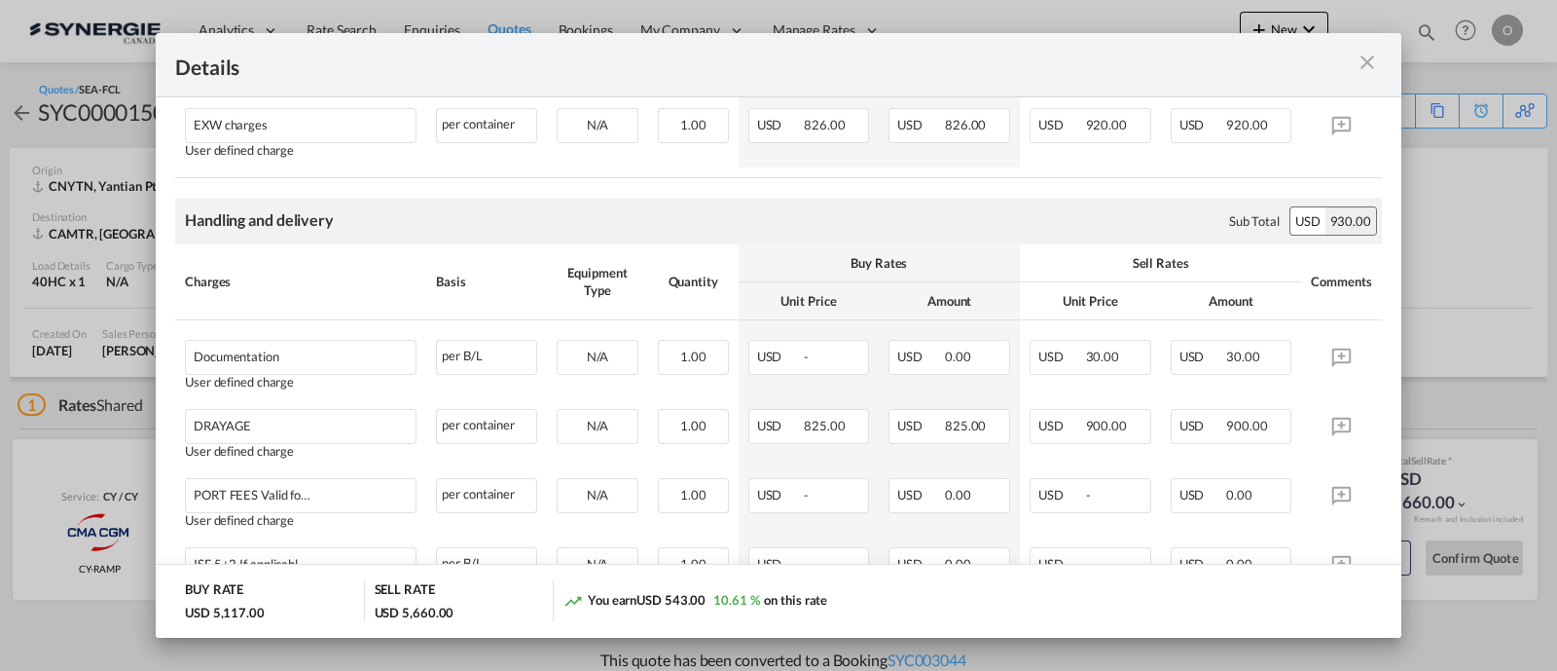
drag, startPoint x: 1356, startPoint y: 65, endPoint x: 1338, endPoint y: 75, distance: 20.0
click at [1356, 65] on md-icon "icon-close m-3 fg-AAA8AD cursor" at bounding box center [1367, 62] width 23 height 23
